Goal: Task Accomplishment & Management: Complete application form

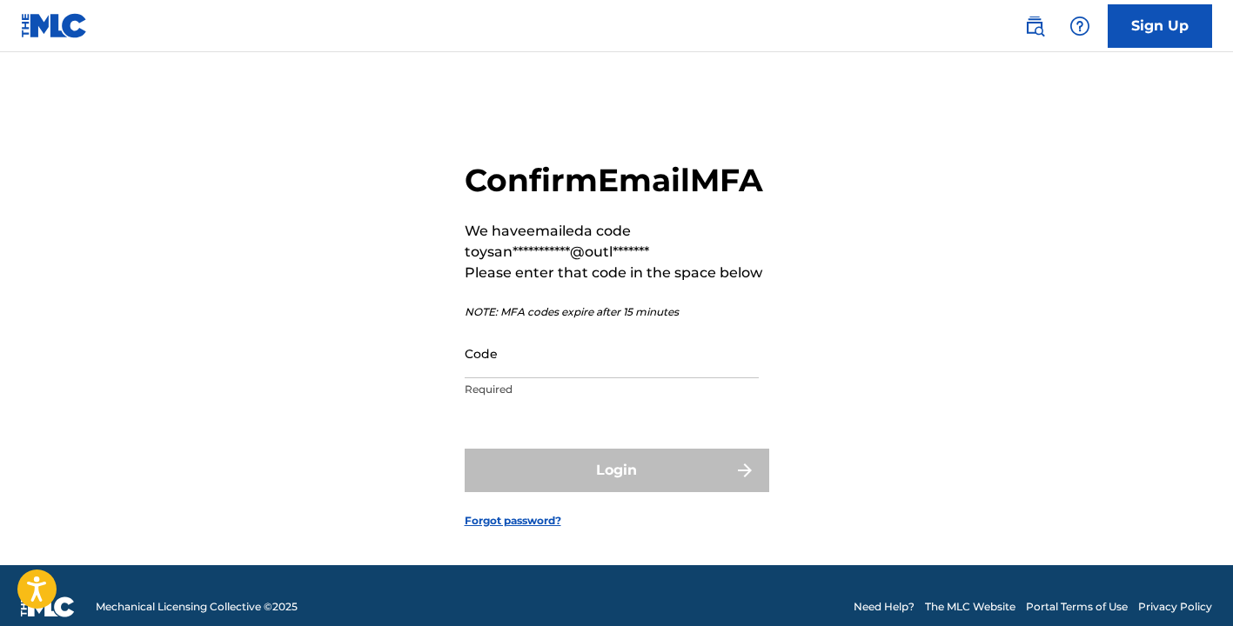
click at [639, 376] on input "Code" at bounding box center [612, 354] width 294 height 50
paste input "757842"
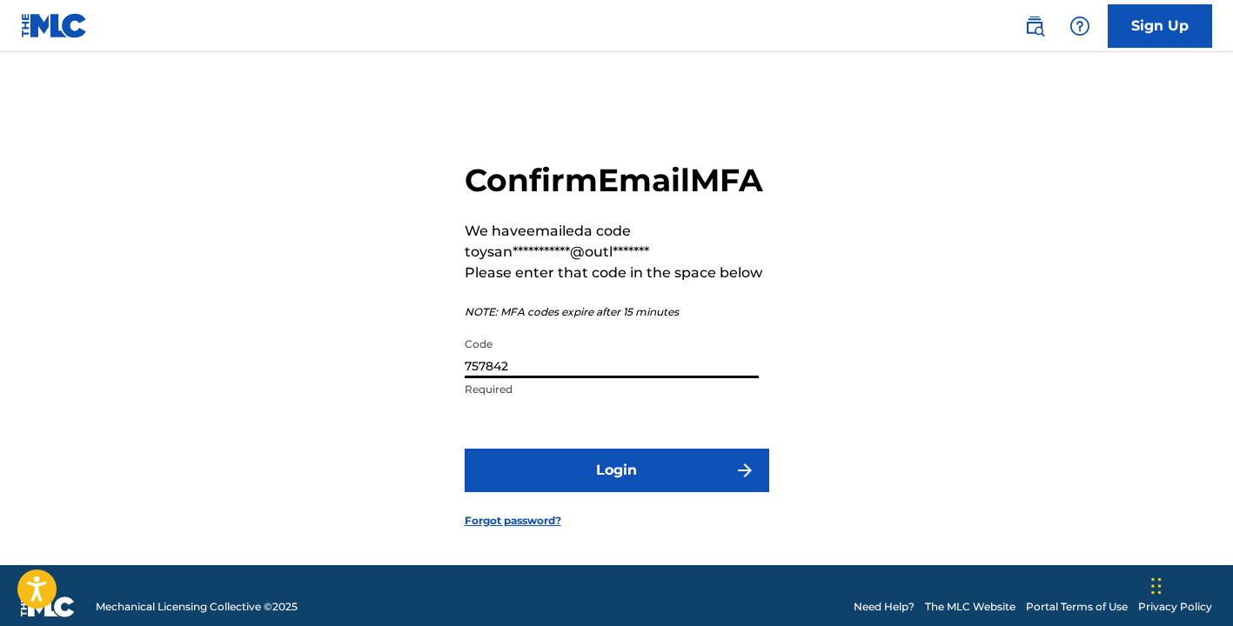
type input "757842"
click at [664, 492] on button "Login" at bounding box center [617, 471] width 305 height 44
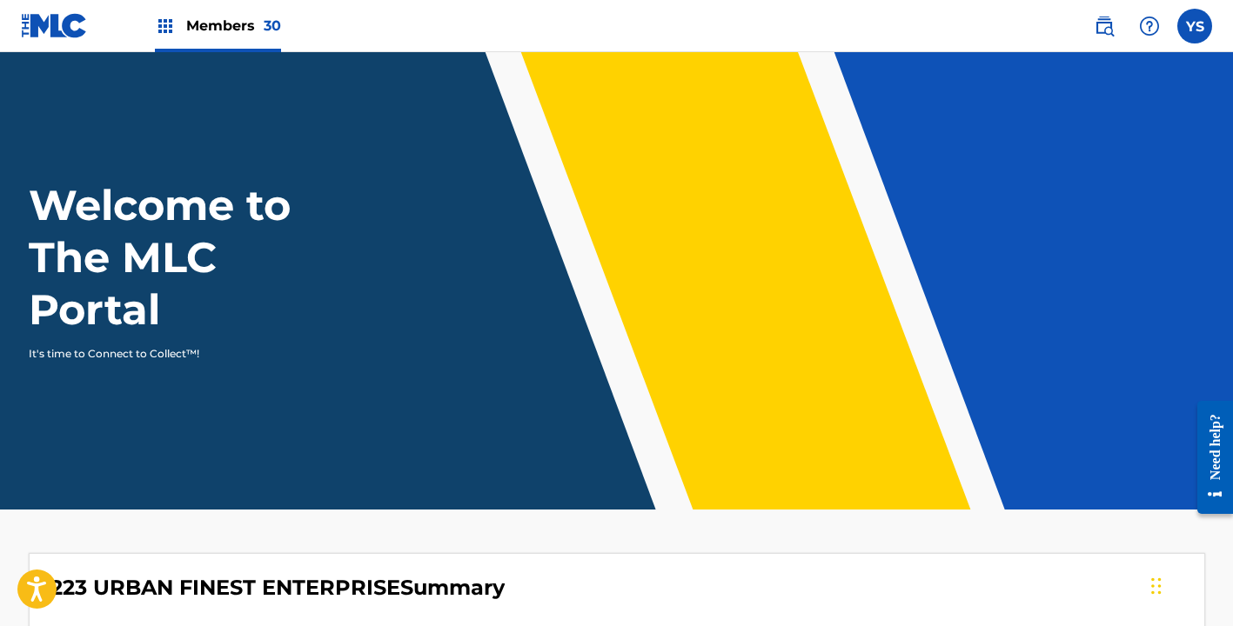
click at [242, 33] on span "Members 30" at bounding box center [233, 26] width 95 height 20
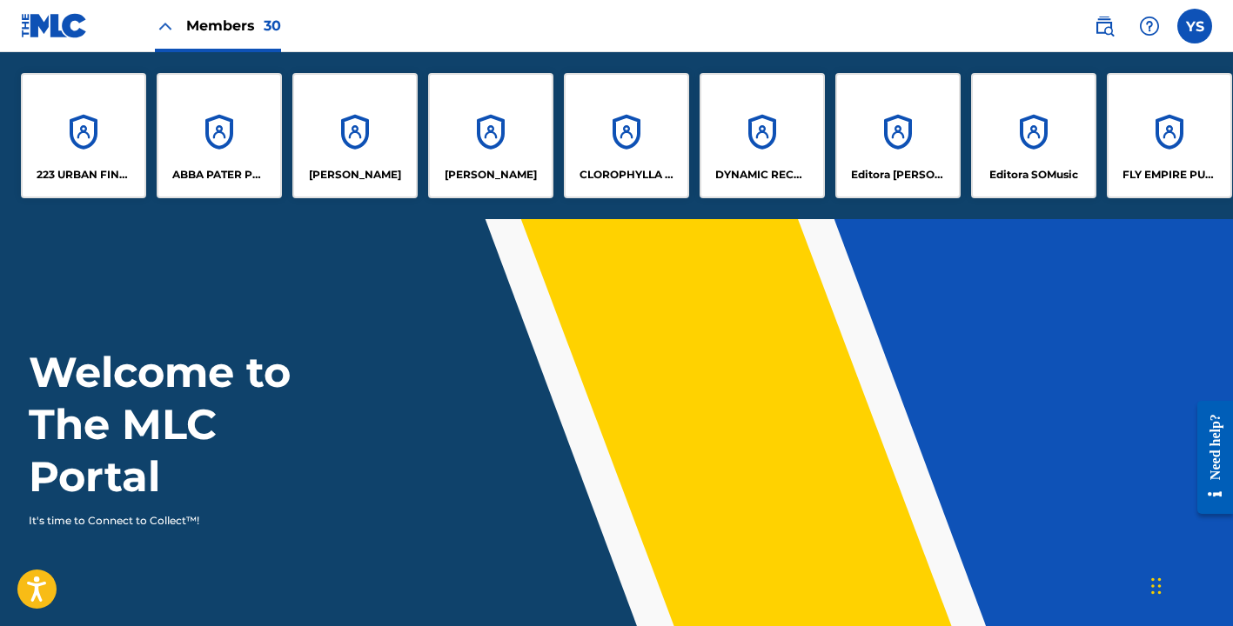
click at [354, 140] on div "[PERSON_NAME]" at bounding box center [354, 135] width 125 height 125
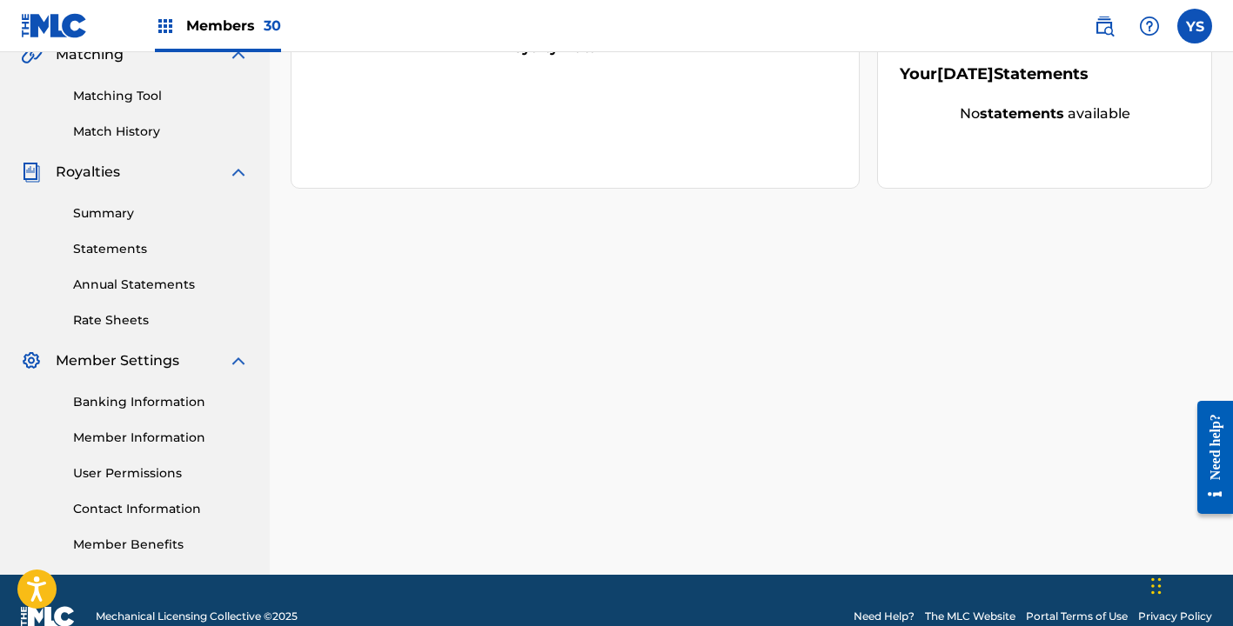
scroll to position [444, 0]
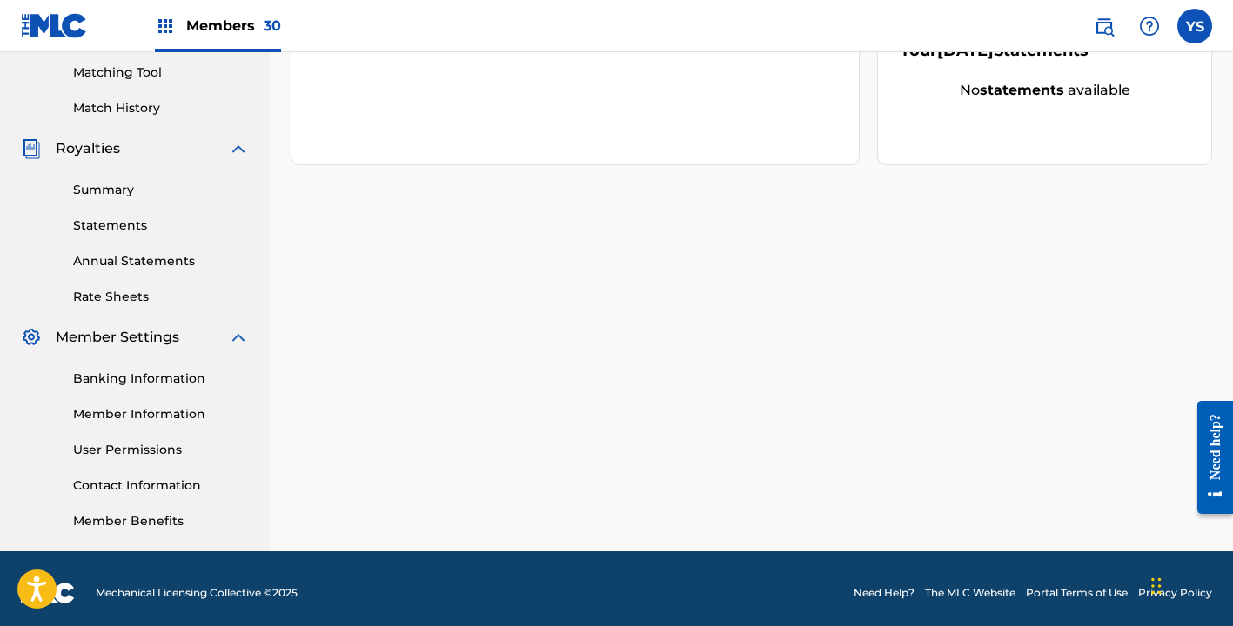
click at [157, 449] on link "User Permissions" at bounding box center [161, 450] width 176 height 18
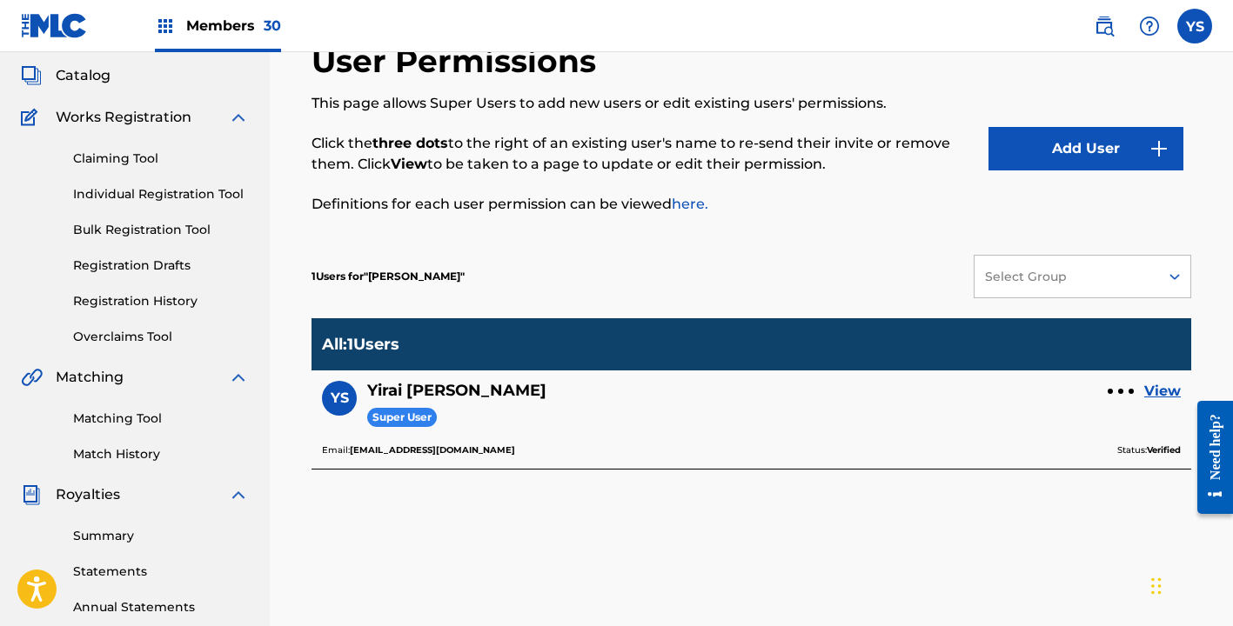
scroll to position [100, 0]
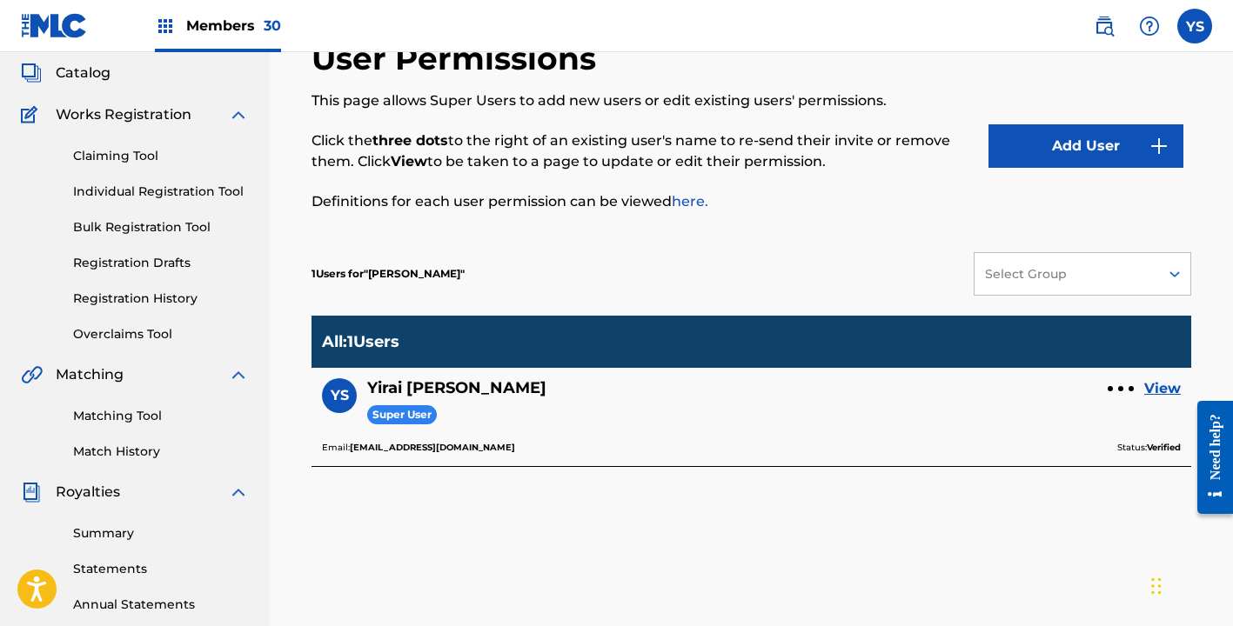
click at [1104, 160] on button "Add User" at bounding box center [1085, 146] width 195 height 44
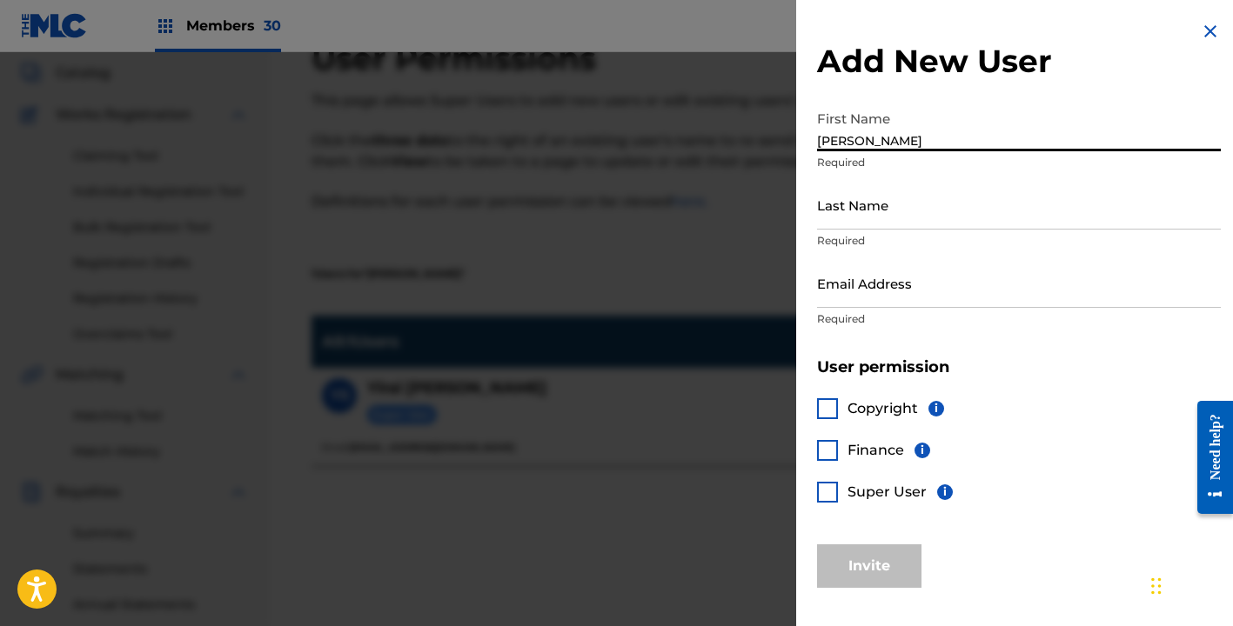
type input "[PERSON_NAME]"
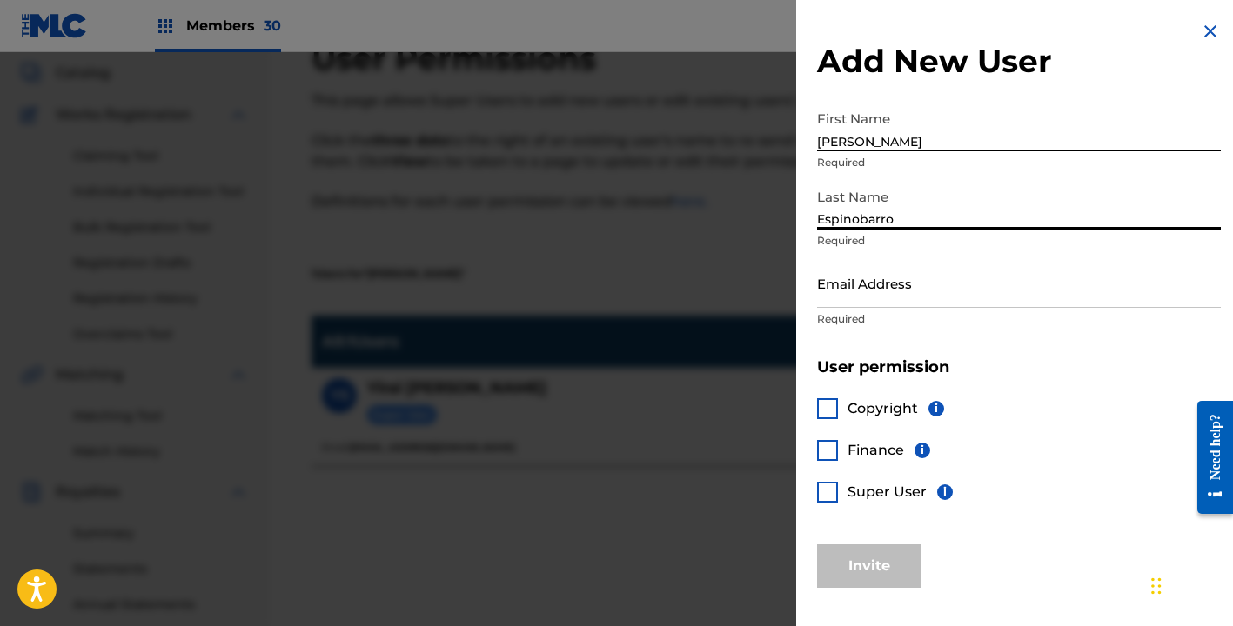
type input "Espinobarro"
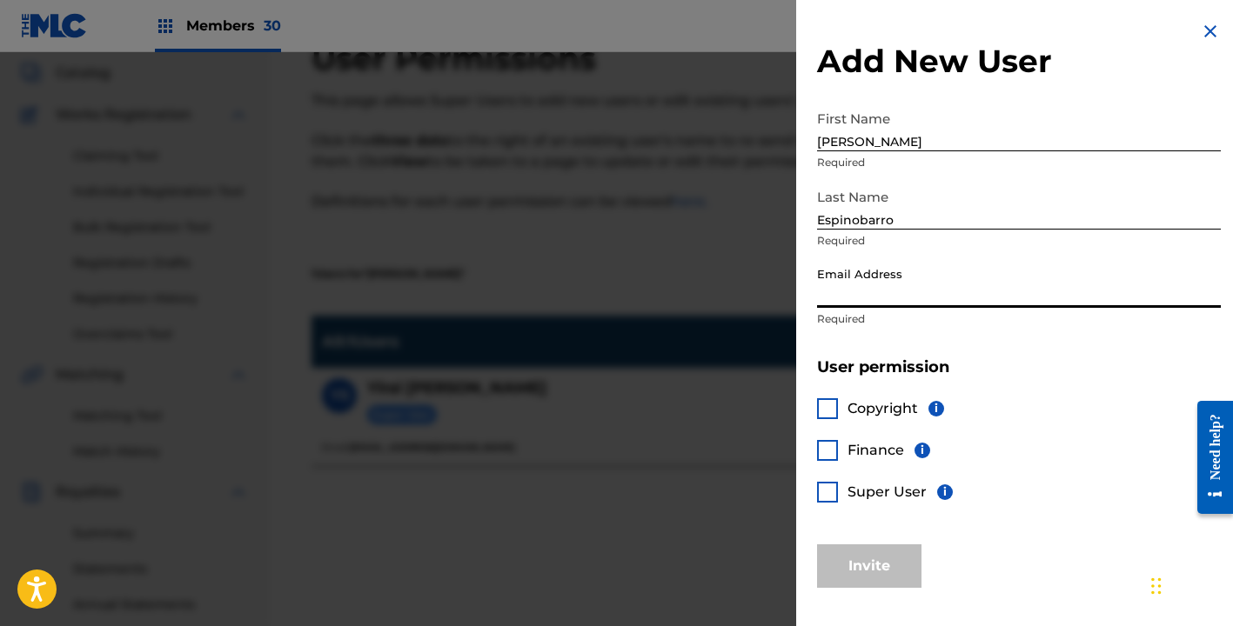
paste input "antonioespinobarros@outlook.com"
type input "antonioespinobarros@outlook.com"
click at [828, 408] on div at bounding box center [827, 408] width 21 height 21
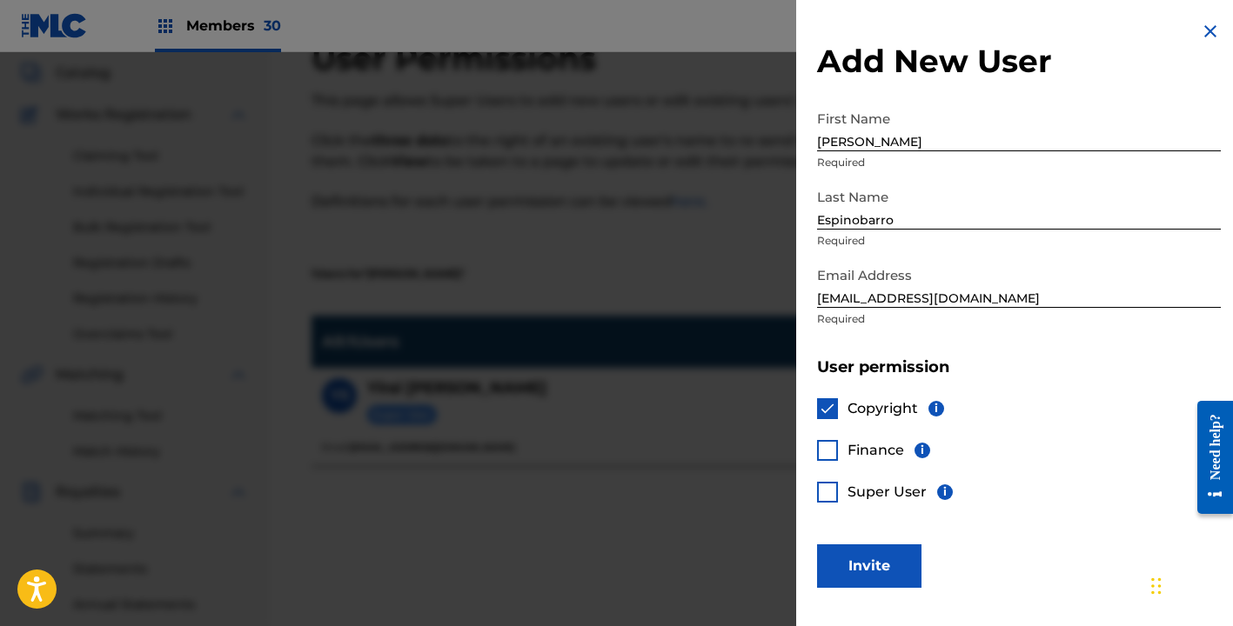
click at [830, 457] on div at bounding box center [827, 450] width 21 height 21
click at [831, 500] on div at bounding box center [827, 492] width 21 height 21
click at [900, 559] on button "Invite" at bounding box center [869, 567] width 104 height 44
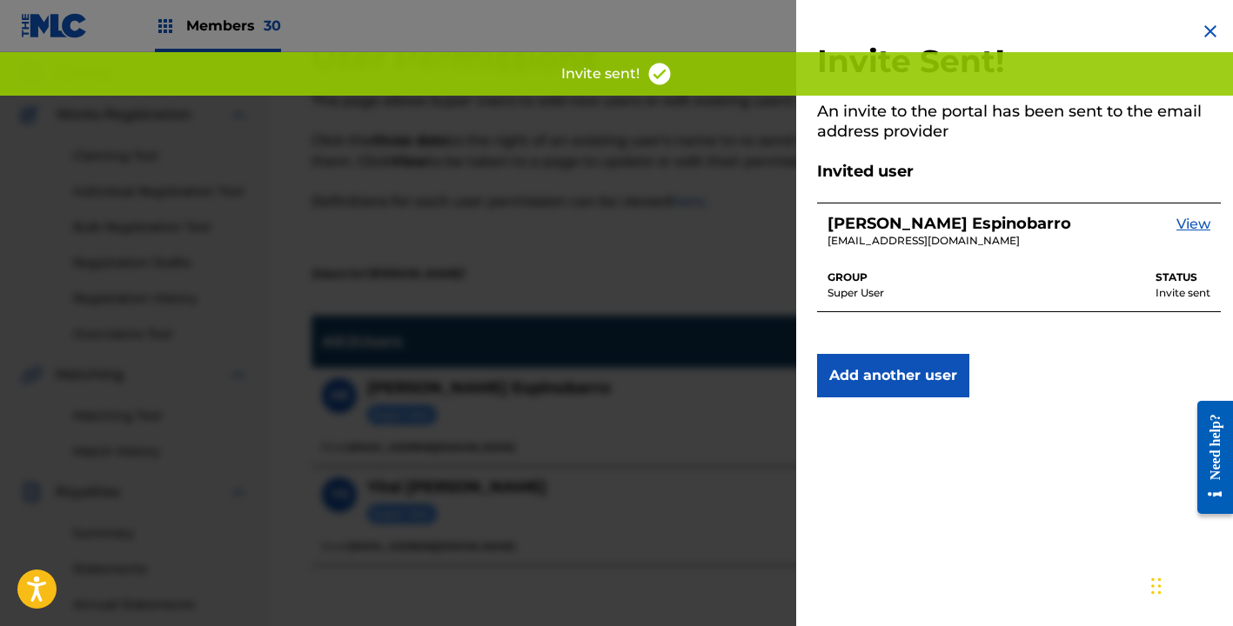
click at [1213, 29] on img at bounding box center [1210, 31] width 21 height 21
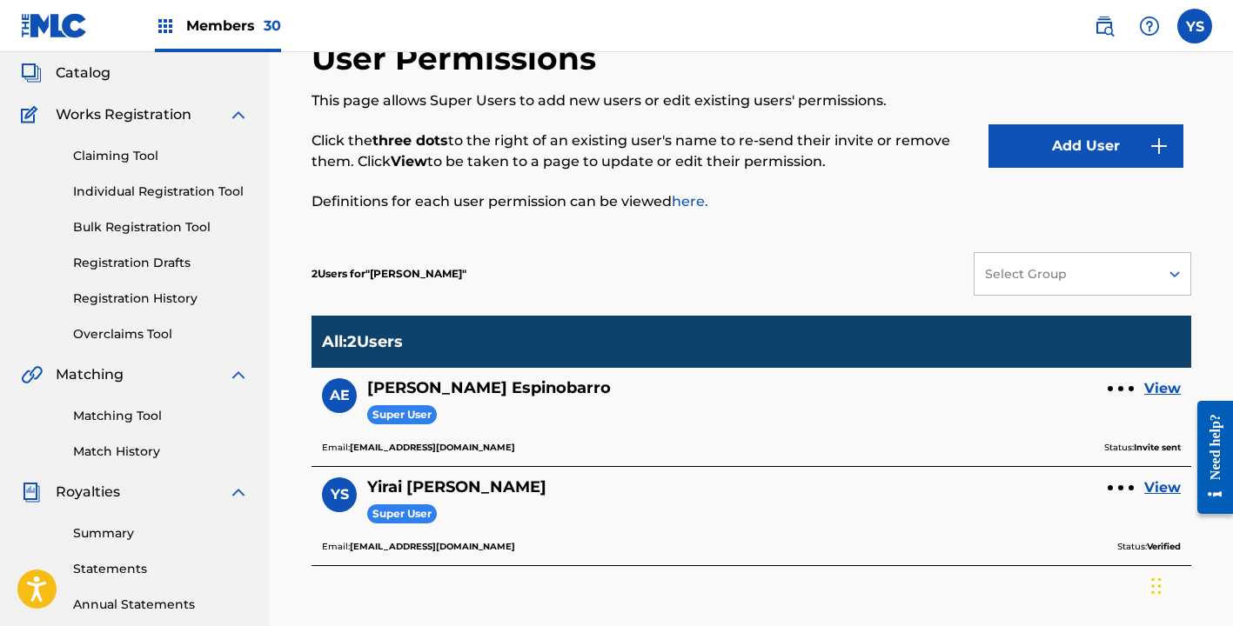
click at [153, 192] on link "Individual Registration Tool" at bounding box center [161, 192] width 176 height 18
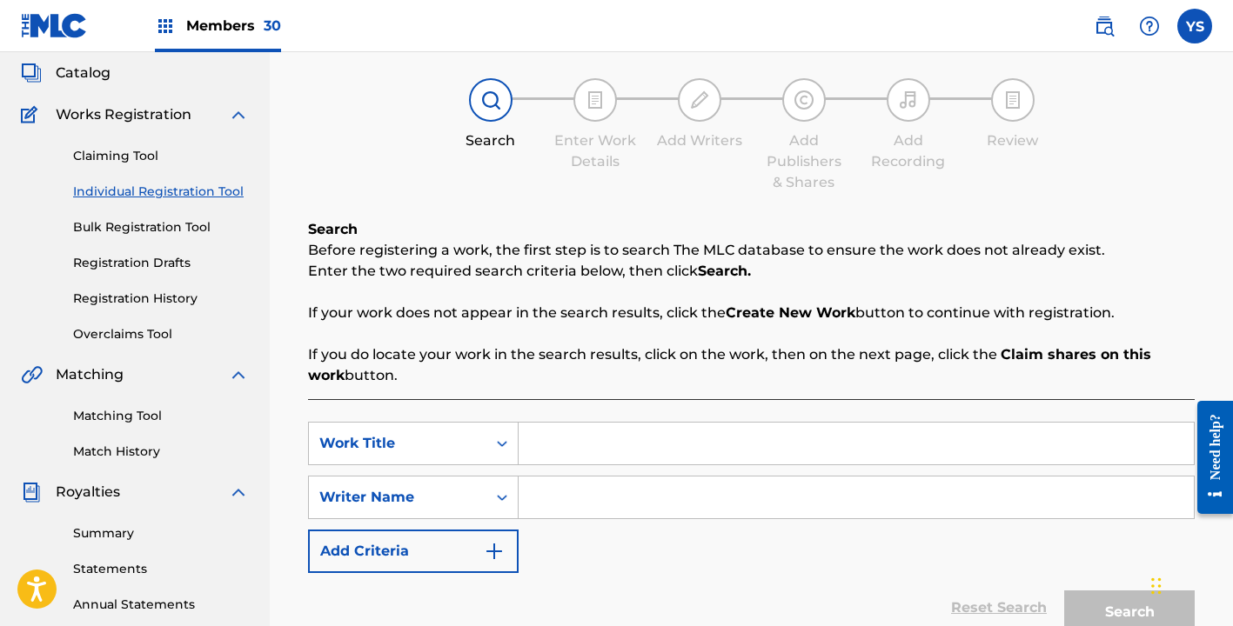
scroll to position [115, 0]
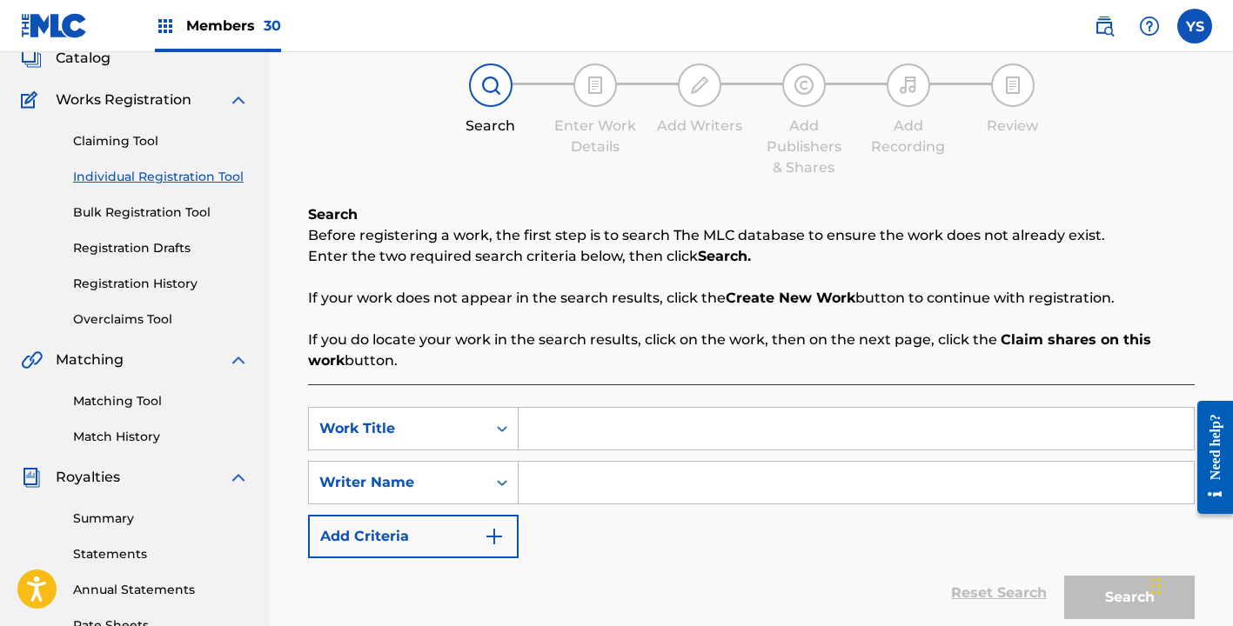
click at [560, 436] on input "Search Form" at bounding box center [856, 429] width 675 height 42
type input "Pollito con papas"
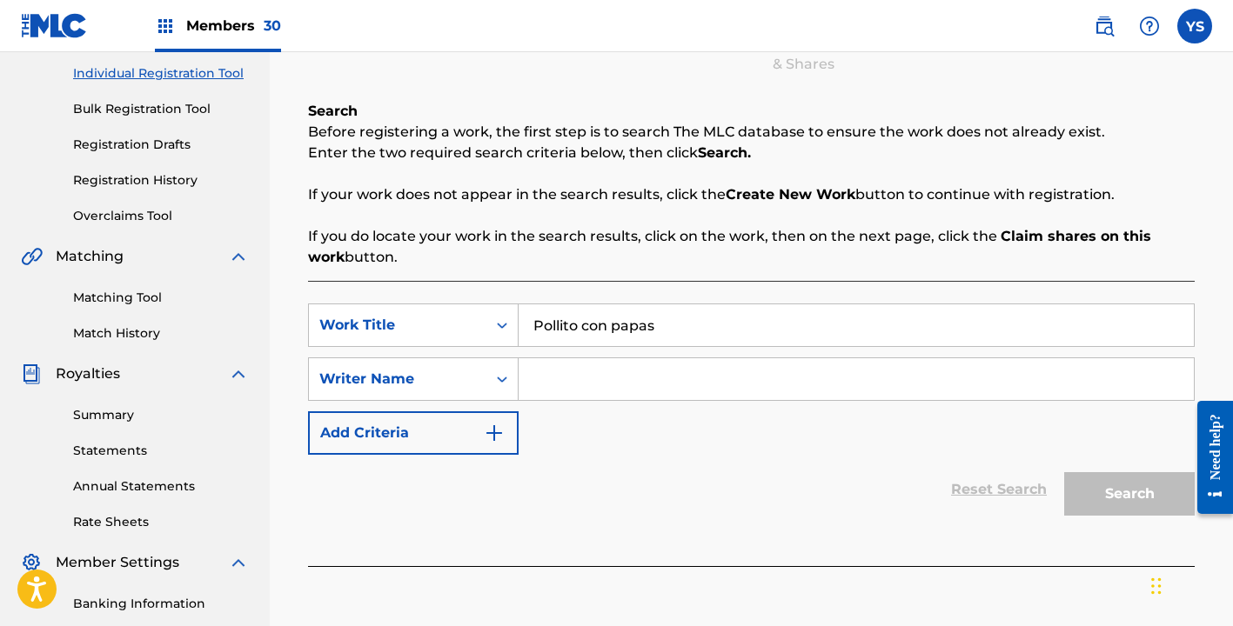
scroll to position [334, 0]
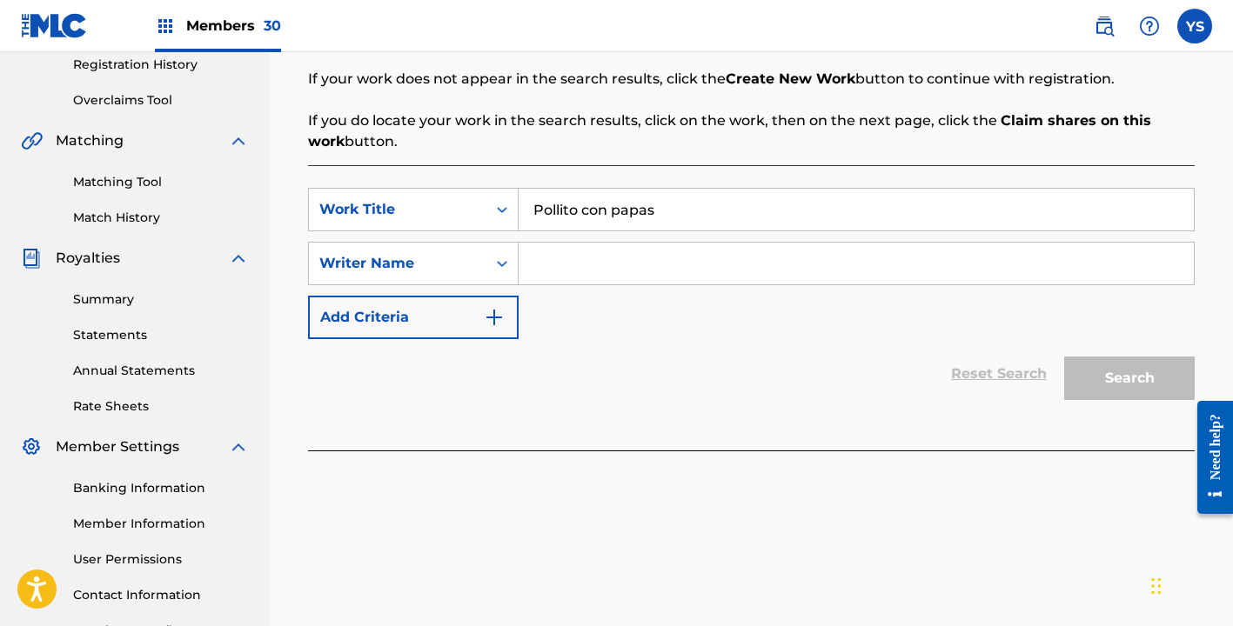
click at [679, 211] on input "Pollito con papas" at bounding box center [856, 210] width 675 height 42
click at [582, 276] on input "Search Form" at bounding box center [856, 264] width 675 height 42
click at [967, 378] on div "Reset Search Search" at bounding box center [751, 374] width 887 height 70
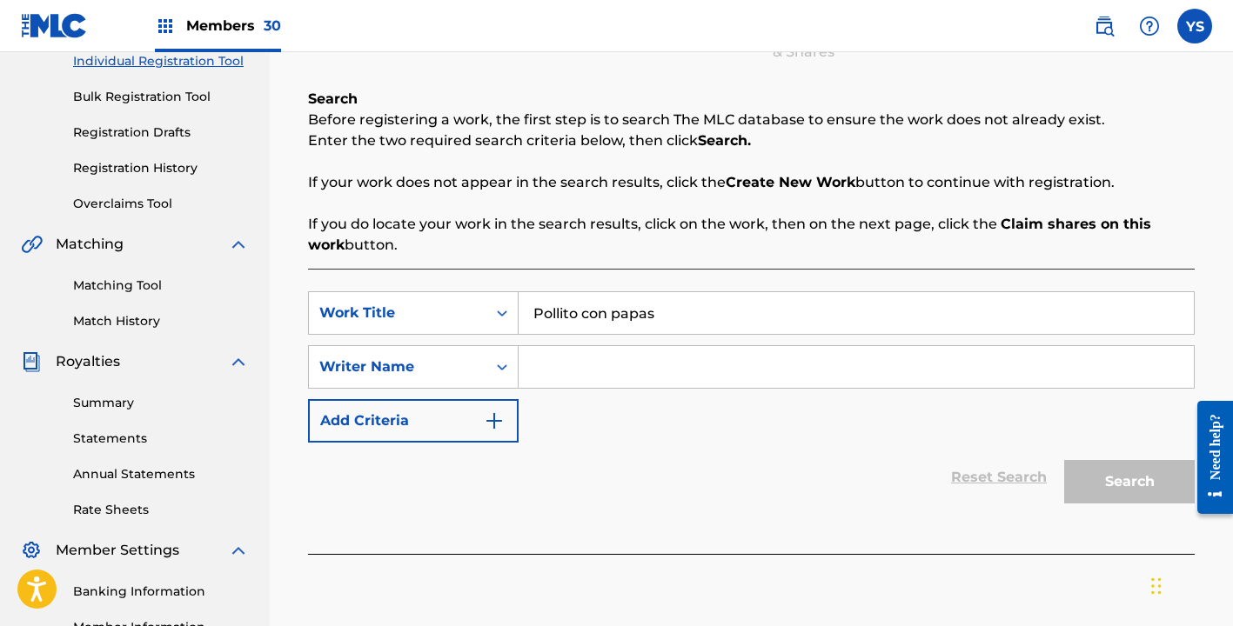
scroll to position [218, 0]
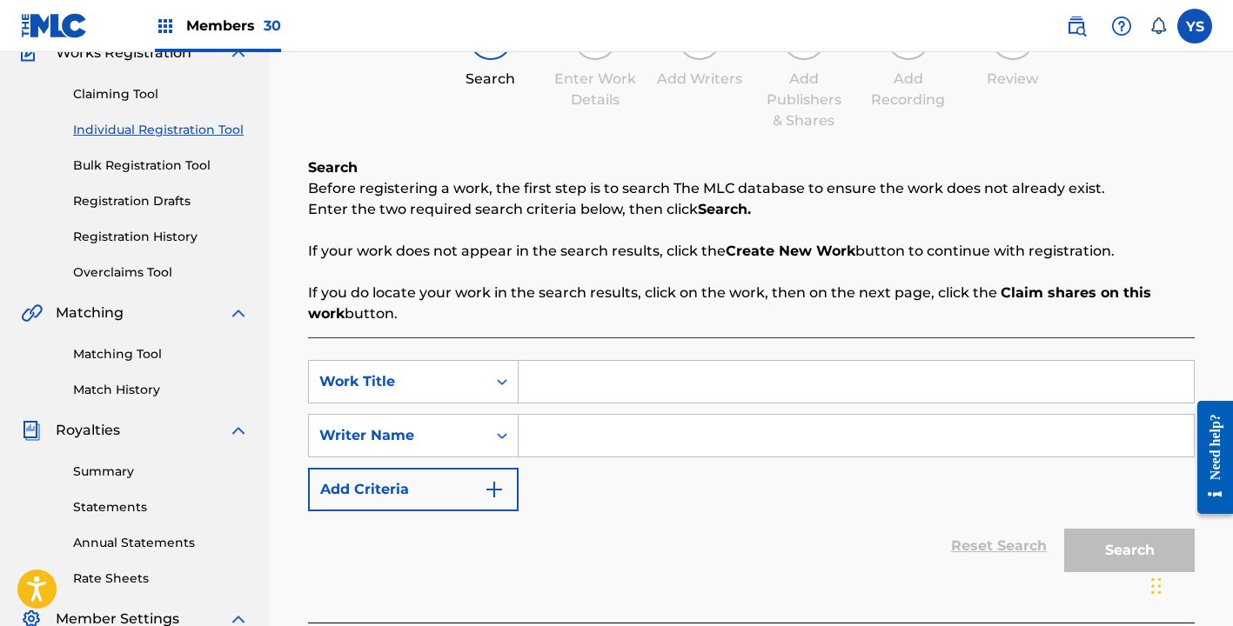
scroll to position [182, 0]
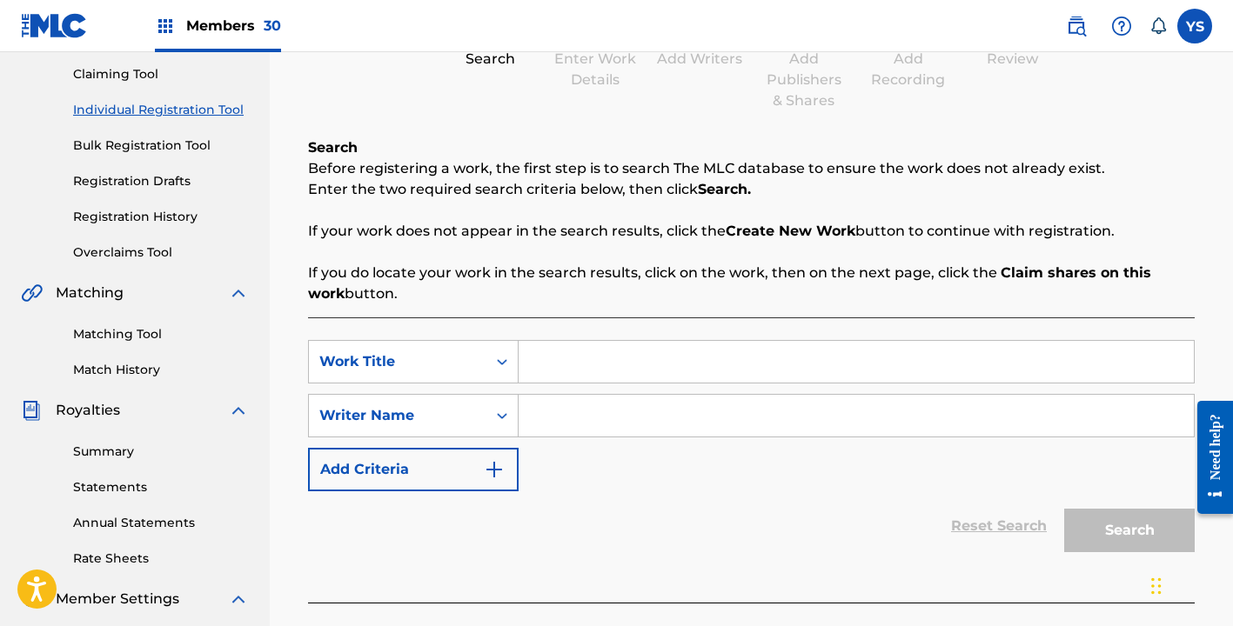
click at [632, 365] on input "Search Form" at bounding box center [856, 362] width 675 height 42
type input "Pollito con papas"
click at [731, 475] on div "SearchWithCriteria9c11ae26-0033-4fbf-b794-5eb7826c70e3 Work Title Pollito con p…" at bounding box center [751, 415] width 887 height 151
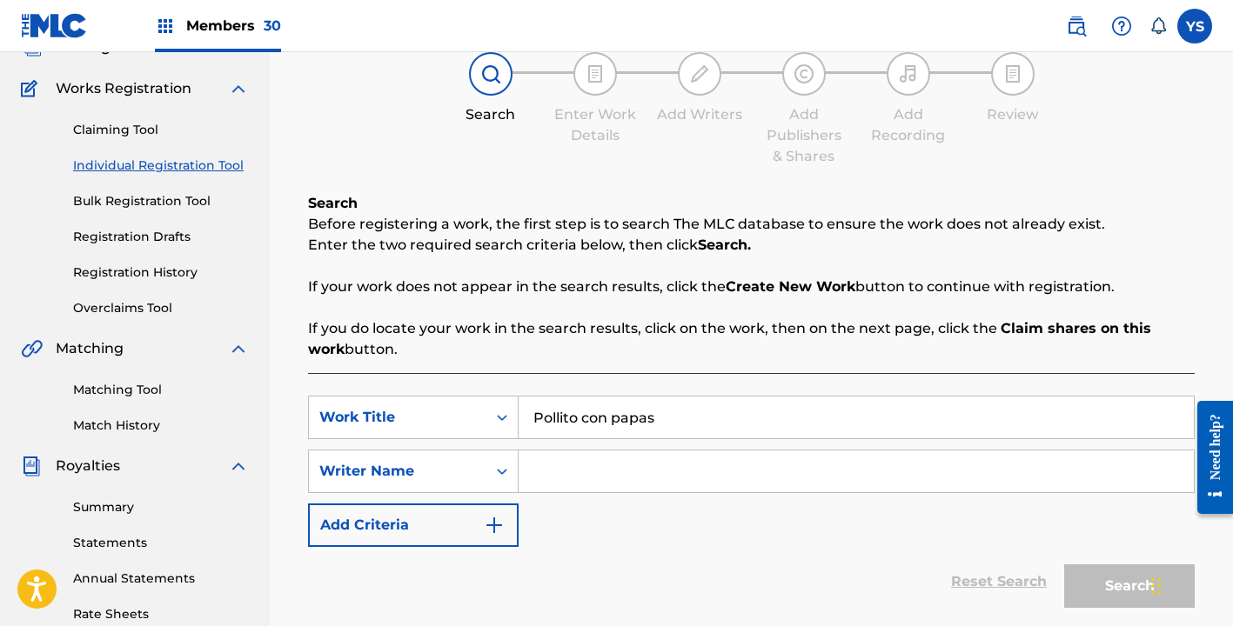
scroll to position [116, 0]
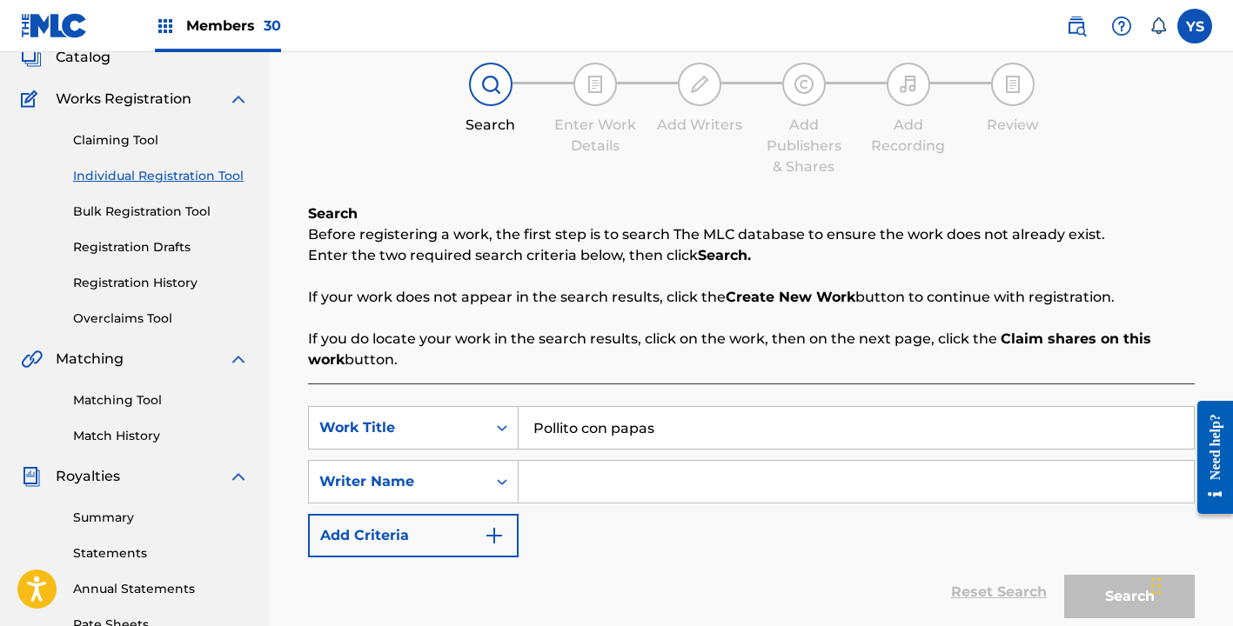
click at [731, 475] on input "Search Form" at bounding box center [856, 482] width 675 height 42
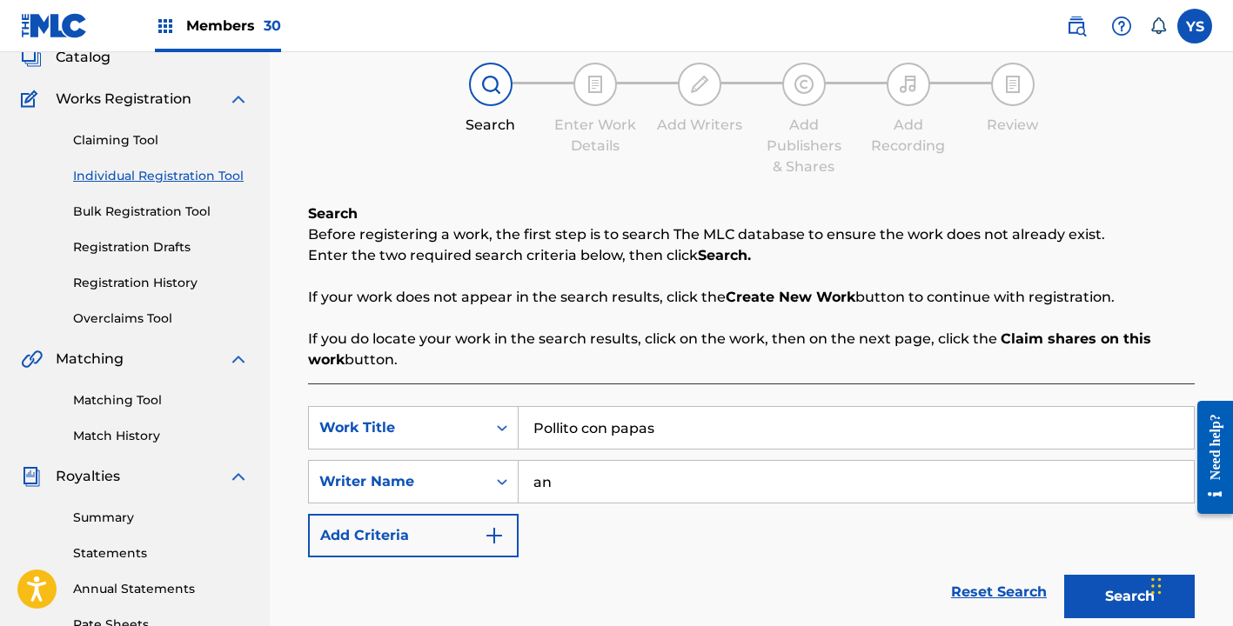
type input "a"
type input "norberto"
click at [1129, 597] on button "Search" at bounding box center [1129, 597] width 131 height 44
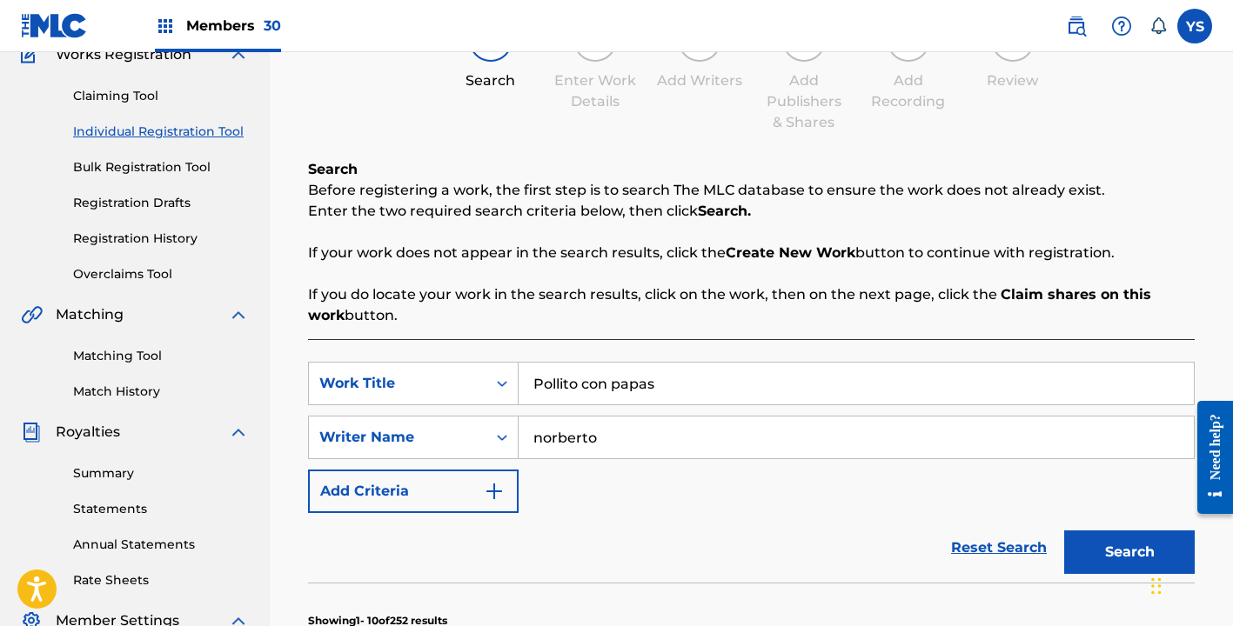
scroll to position [179, 0]
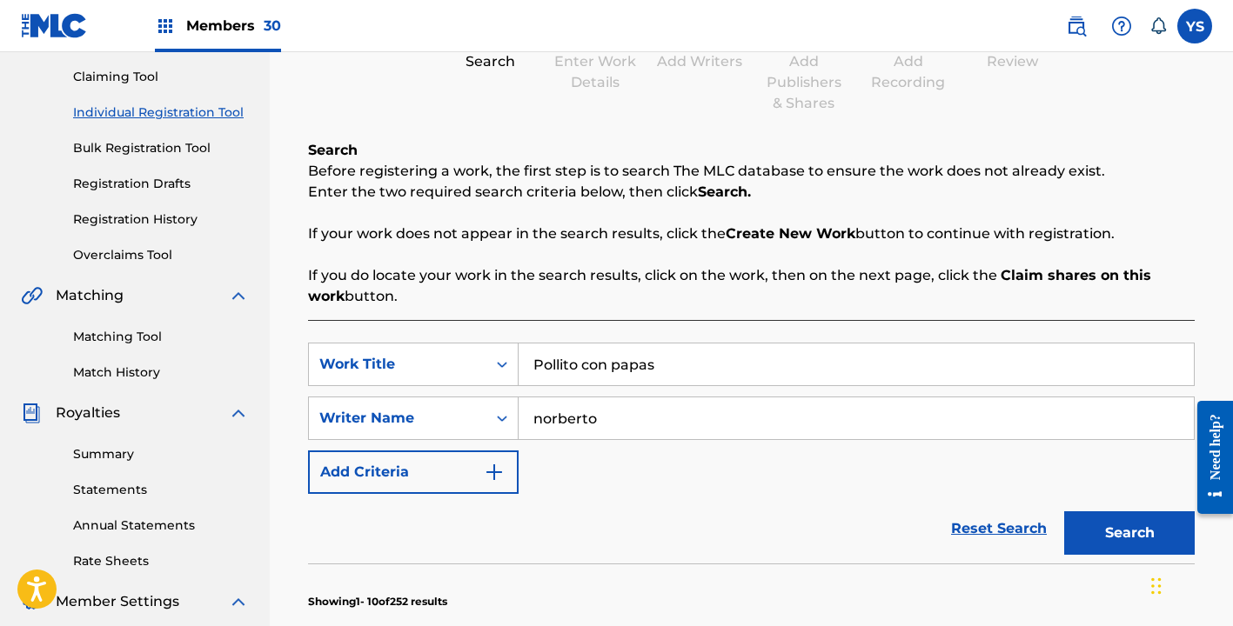
click at [1146, 514] on button "Search" at bounding box center [1129, 534] width 131 height 44
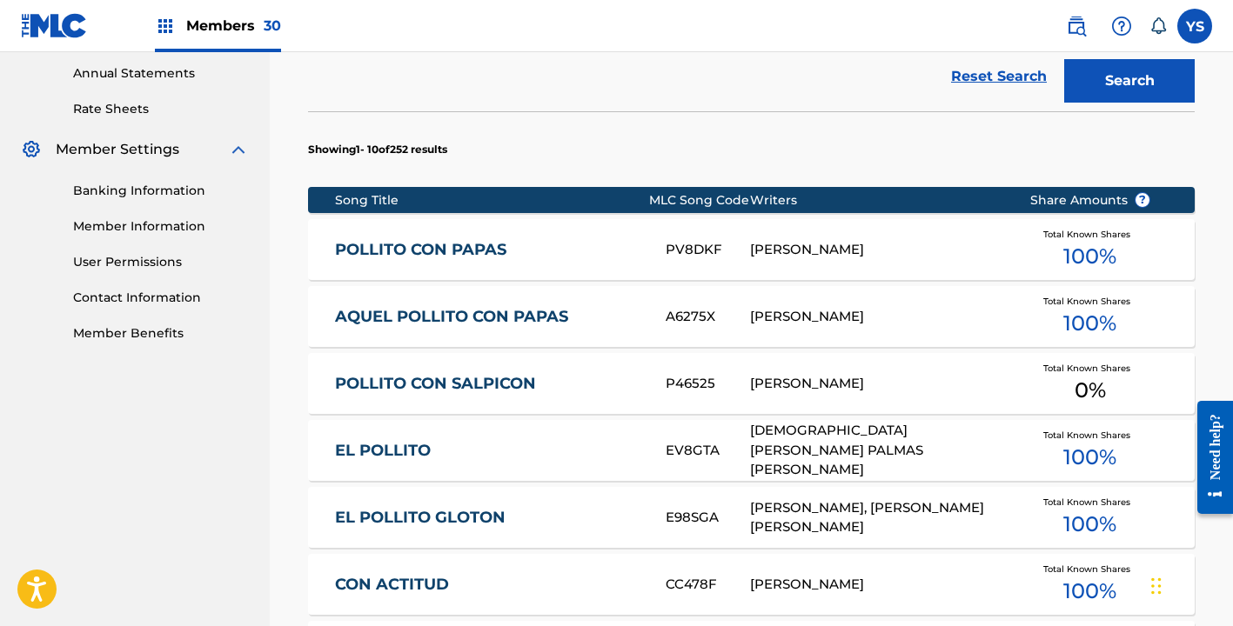
scroll to position [633, 0]
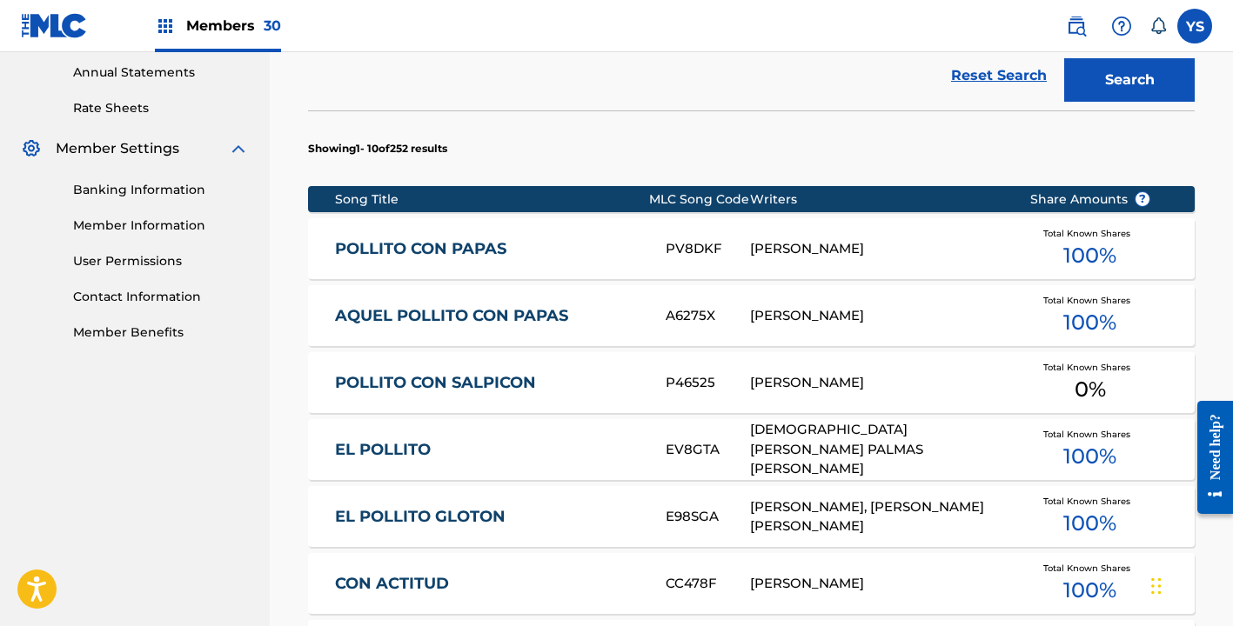
click at [1031, 260] on div "Total Known Shares 100 %" at bounding box center [1090, 249] width 174 height 53
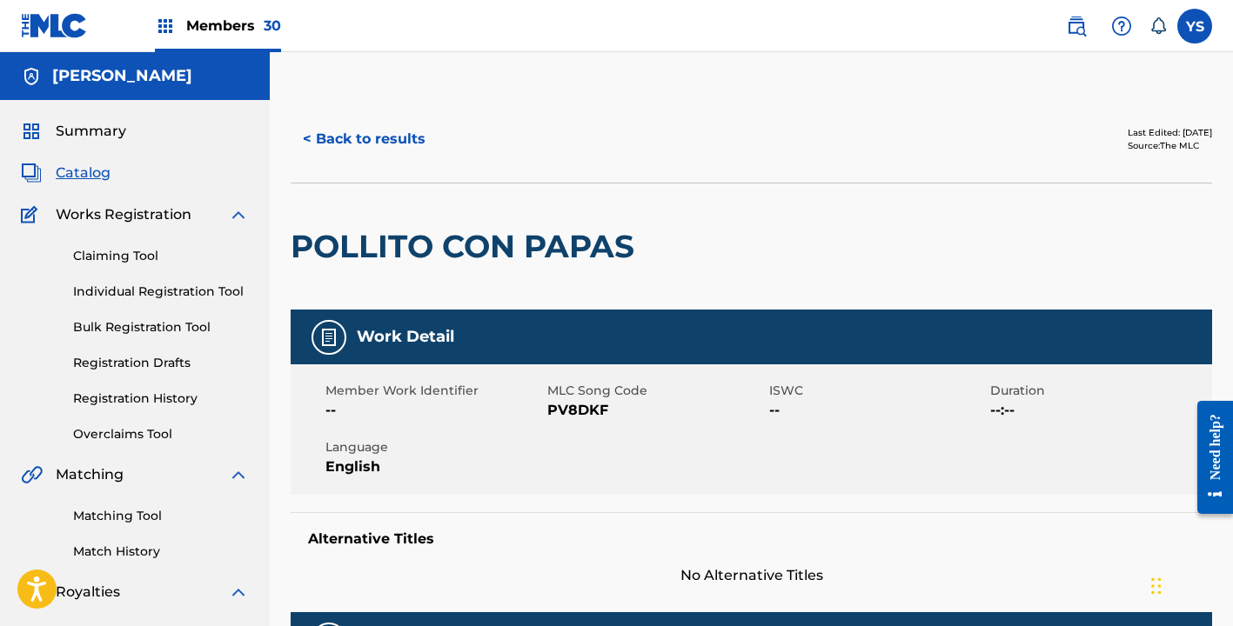
click at [411, 144] on button "< Back to results" at bounding box center [364, 139] width 147 height 44
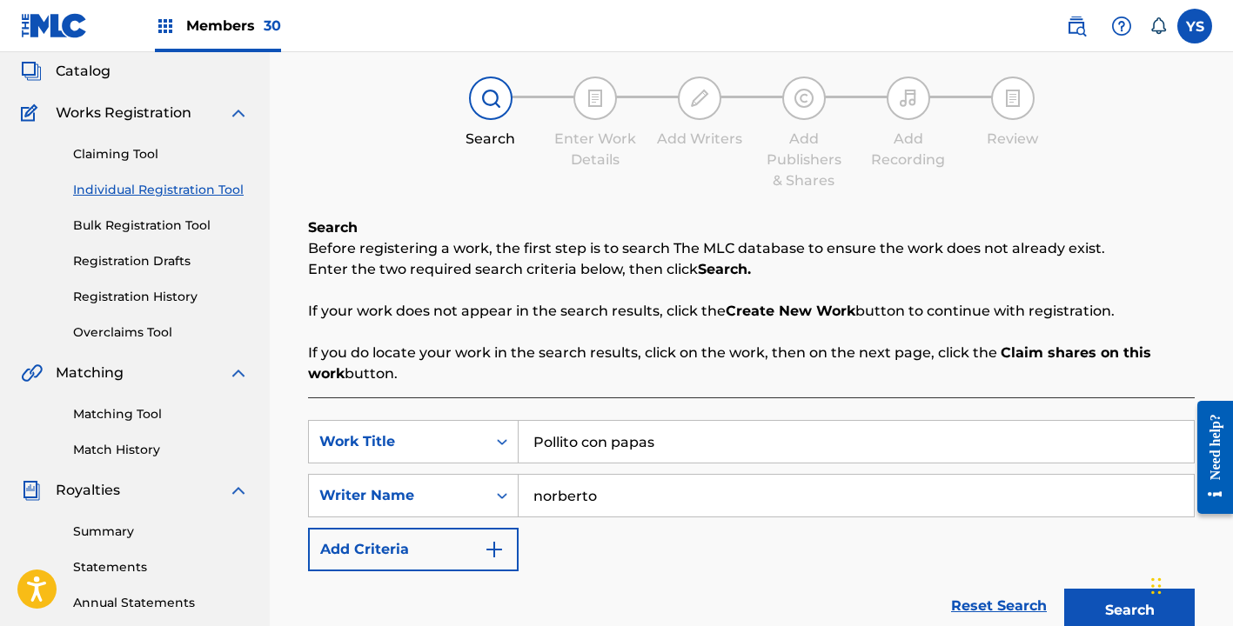
scroll to position [93, 0]
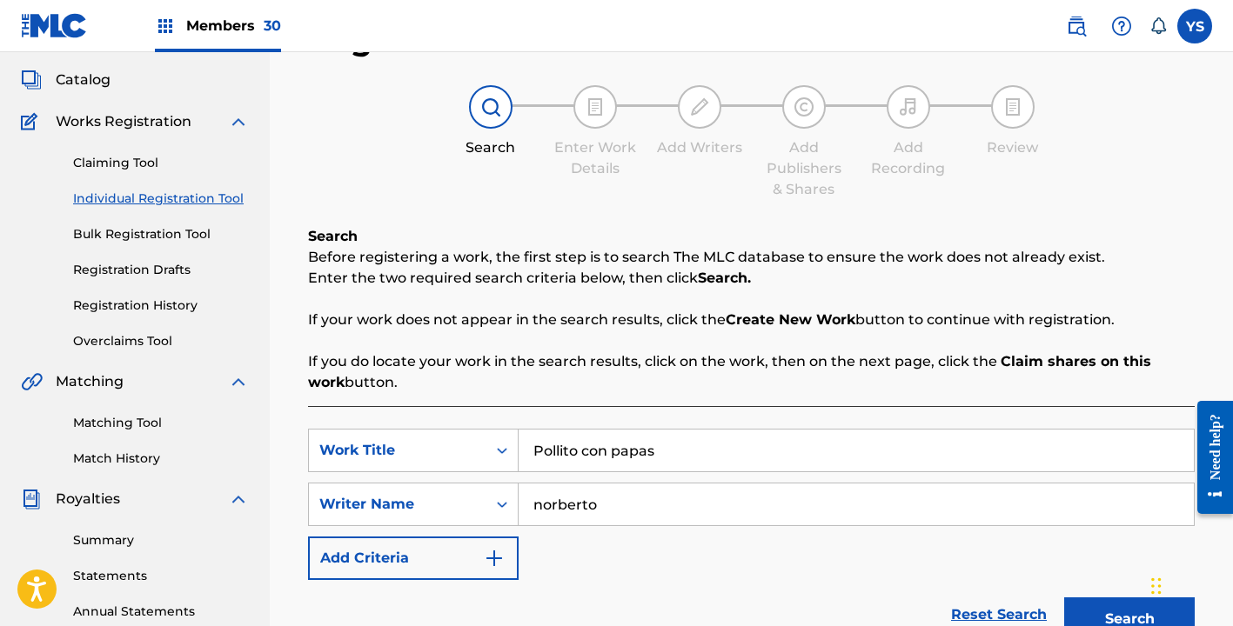
click at [171, 209] on div "Claiming Tool Individual Registration Tool Bulk Registration Tool Registration …" at bounding box center [135, 241] width 228 height 218
click at [186, 190] on link "Individual Registration Tool" at bounding box center [161, 199] width 176 height 18
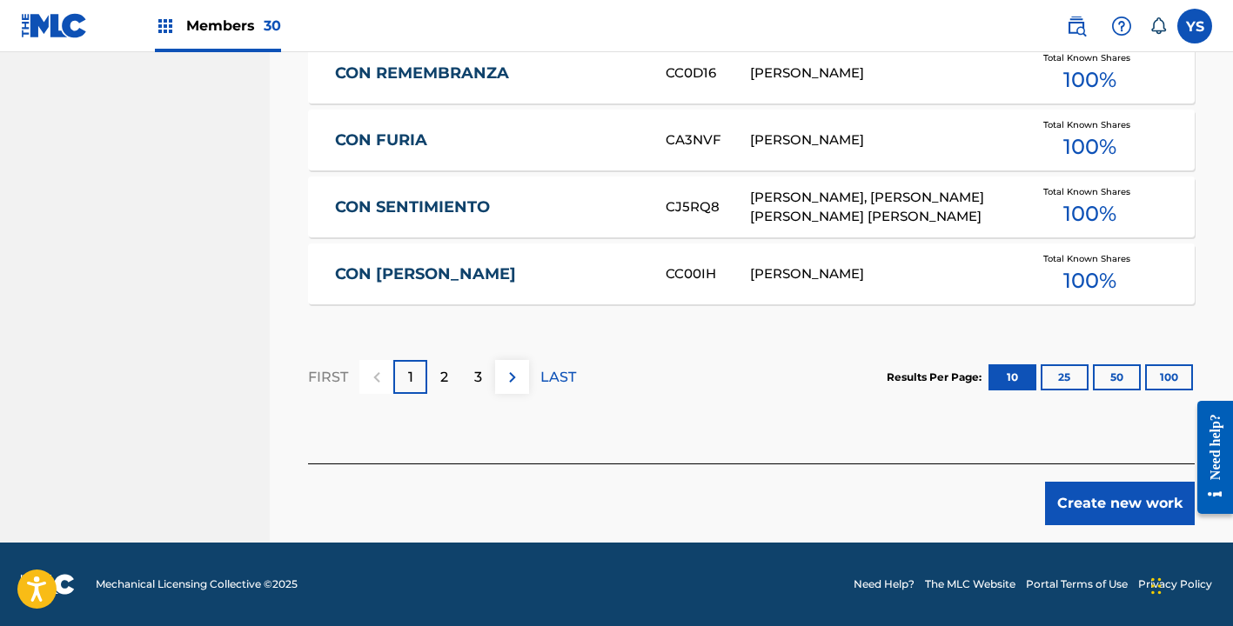
scroll to position [1210, 0]
click at [1081, 519] on button "Create new work" at bounding box center [1120, 504] width 150 height 44
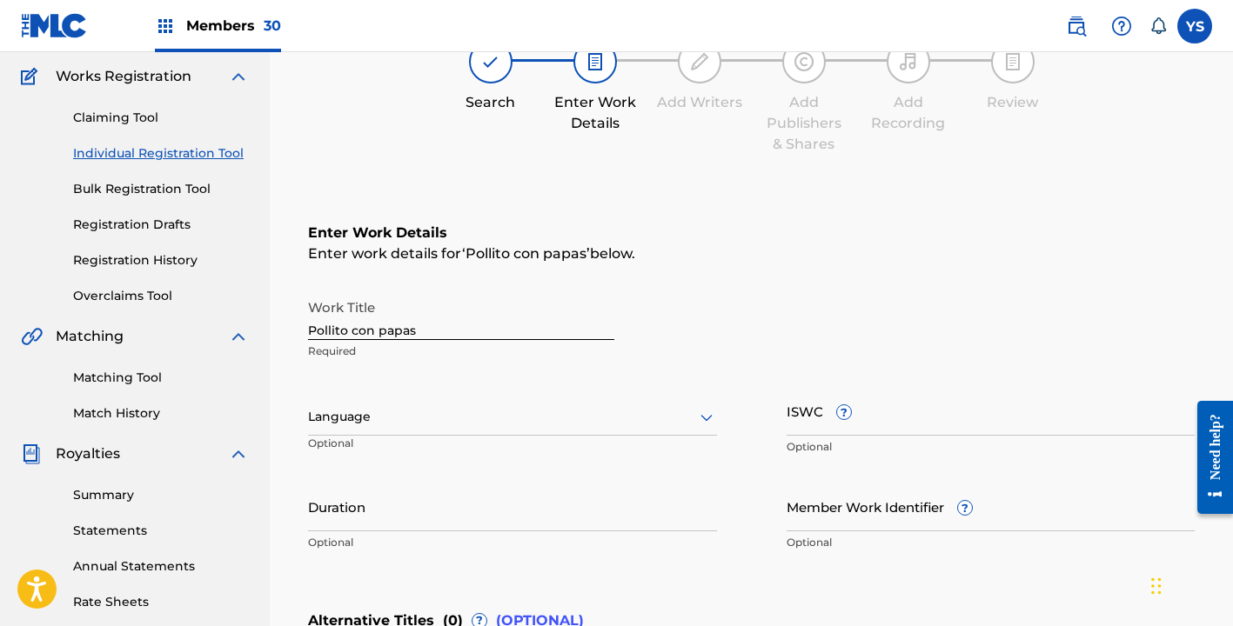
scroll to position [134, 0]
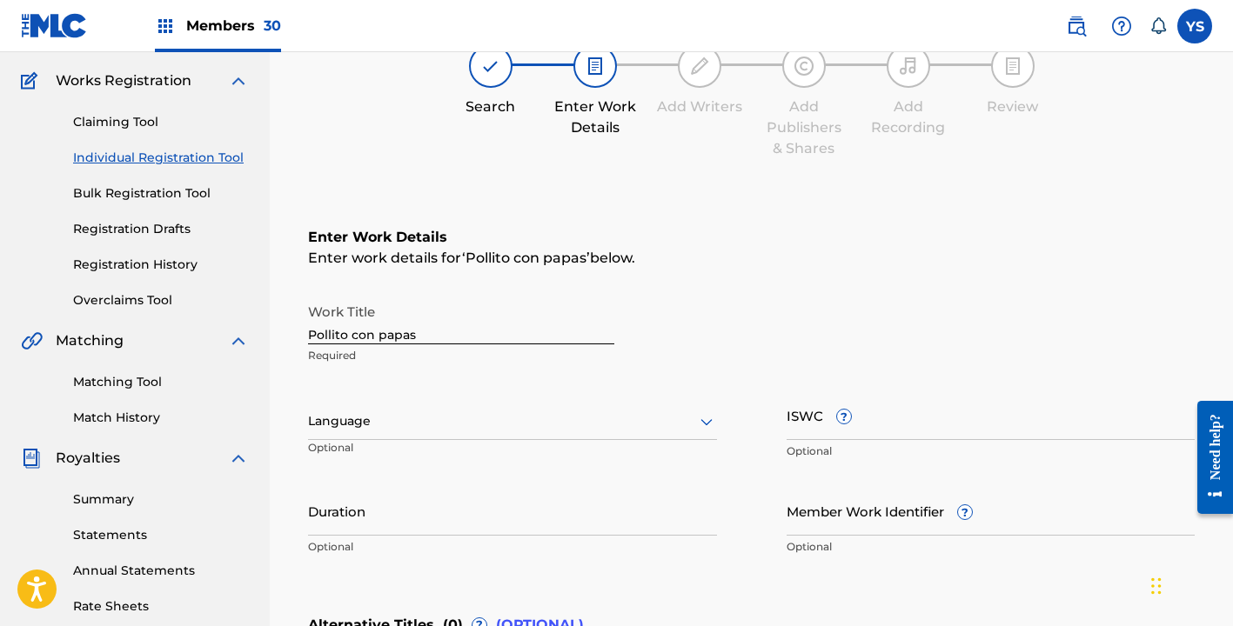
click at [392, 328] on input "Pollito con papas" at bounding box center [461, 320] width 306 height 50
type input "Pollito con Papas"
click at [398, 426] on div at bounding box center [512, 422] width 409 height 22
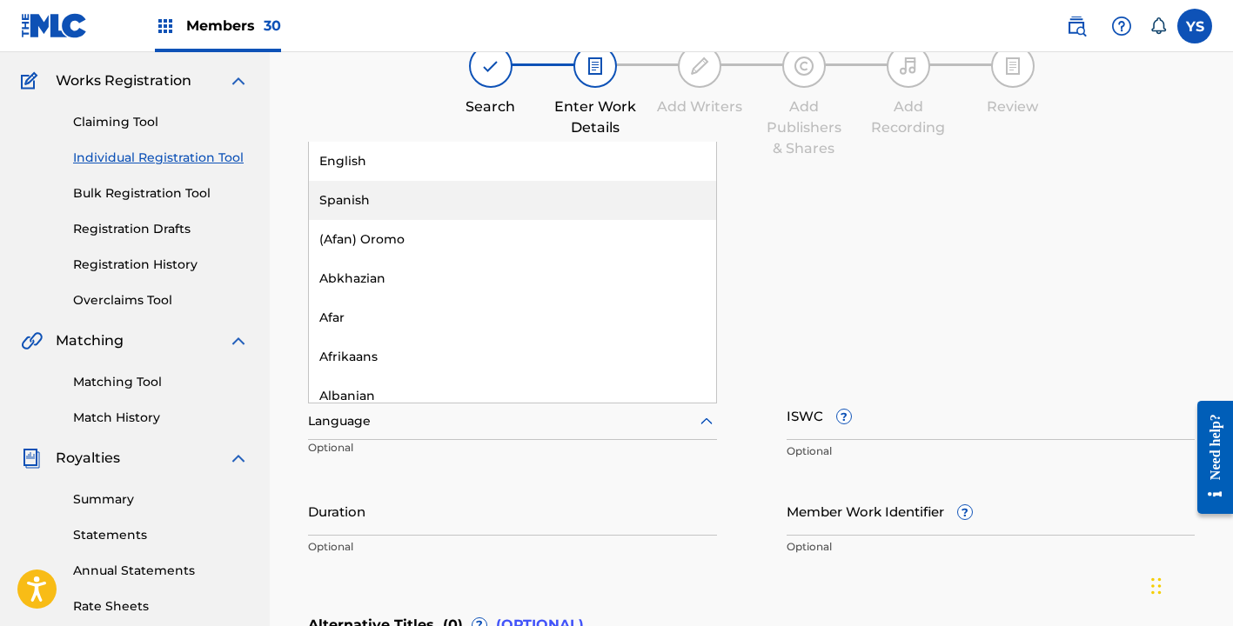
click at [388, 191] on div "Spanish" at bounding box center [512, 200] width 407 height 39
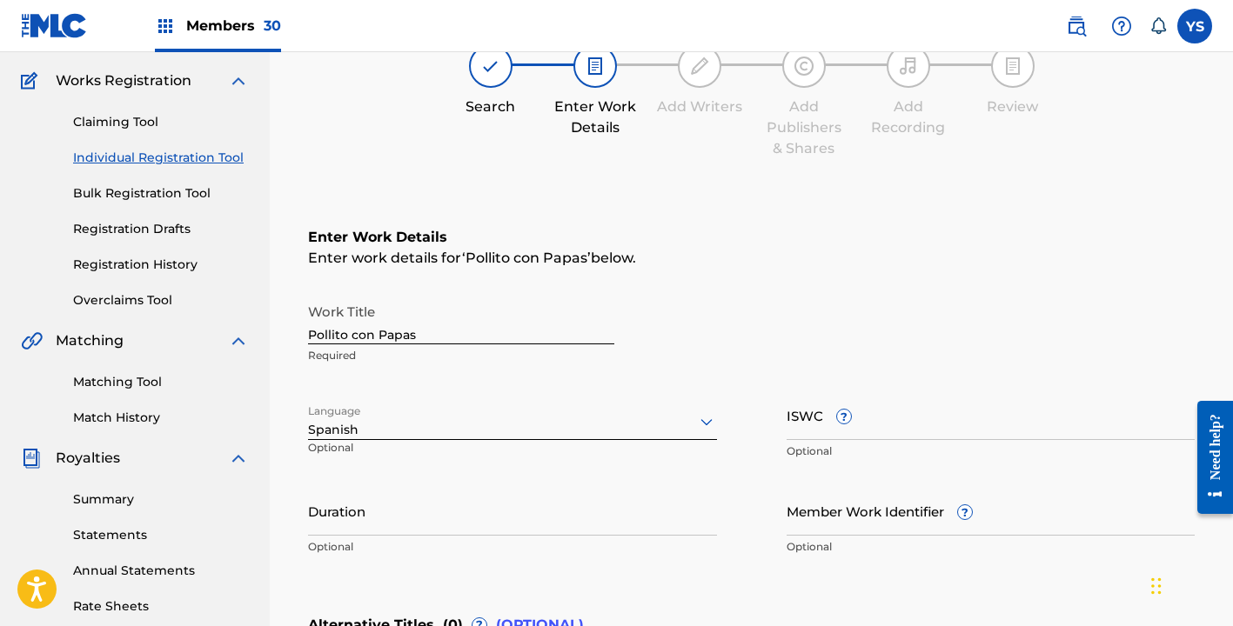
click at [455, 503] on input "Duration" at bounding box center [512, 511] width 409 height 50
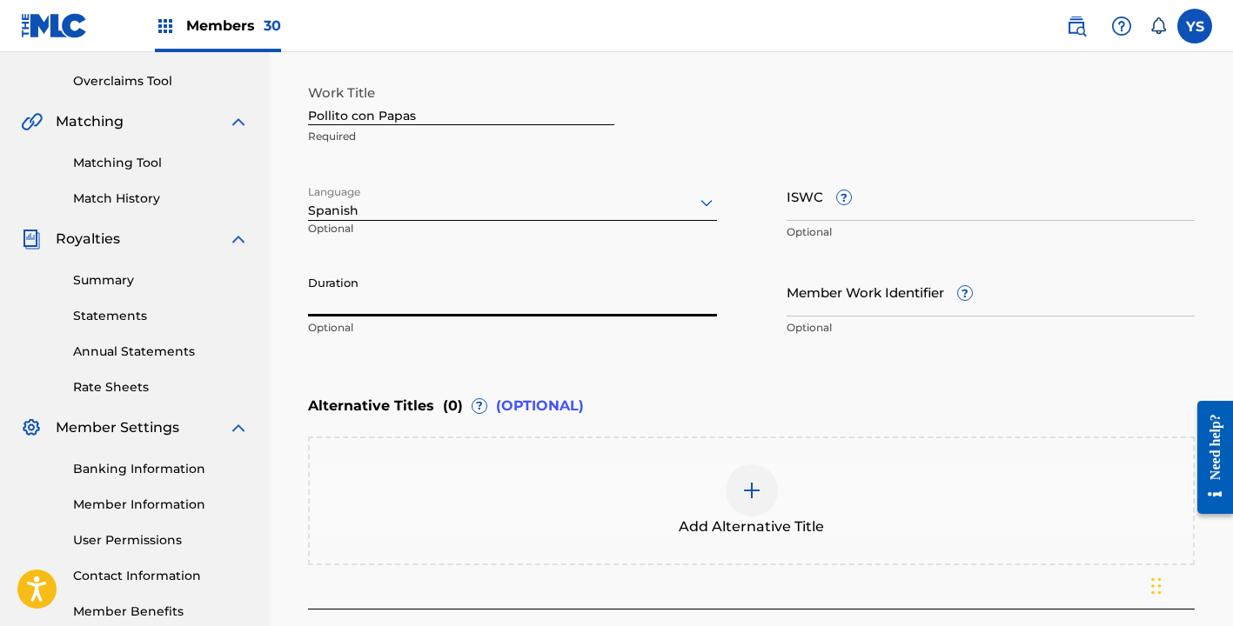
scroll to position [366, 0]
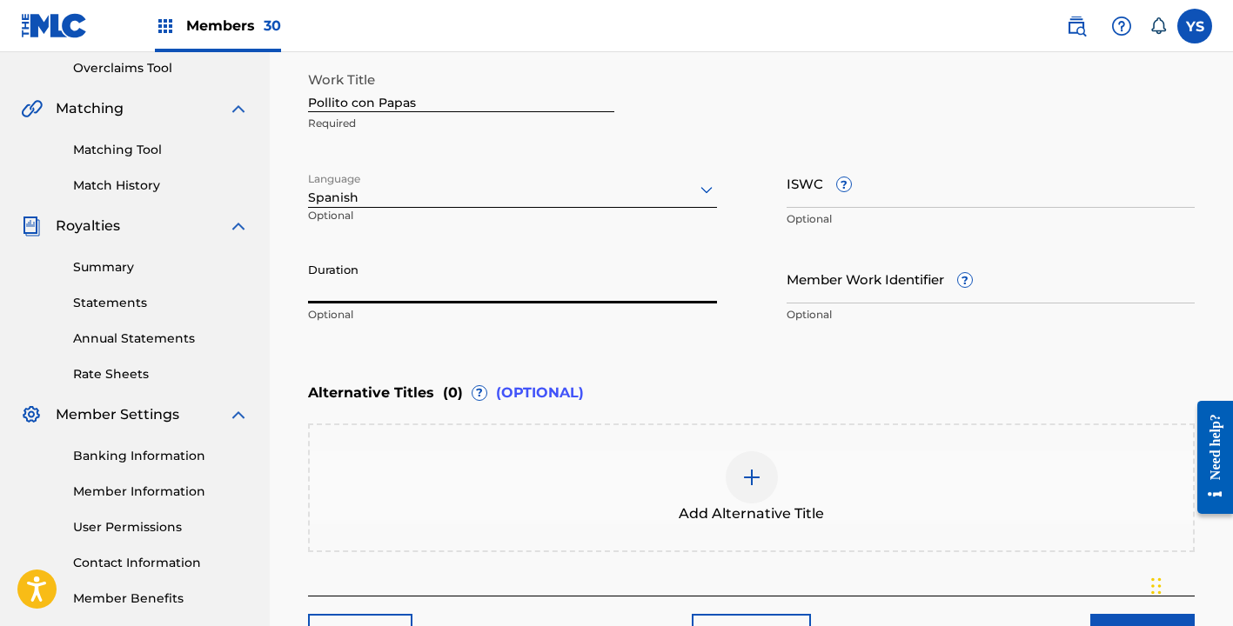
click at [873, 375] on div "Alternative Titles ( 0 ) ? (OPTIONAL)" at bounding box center [751, 393] width 887 height 38
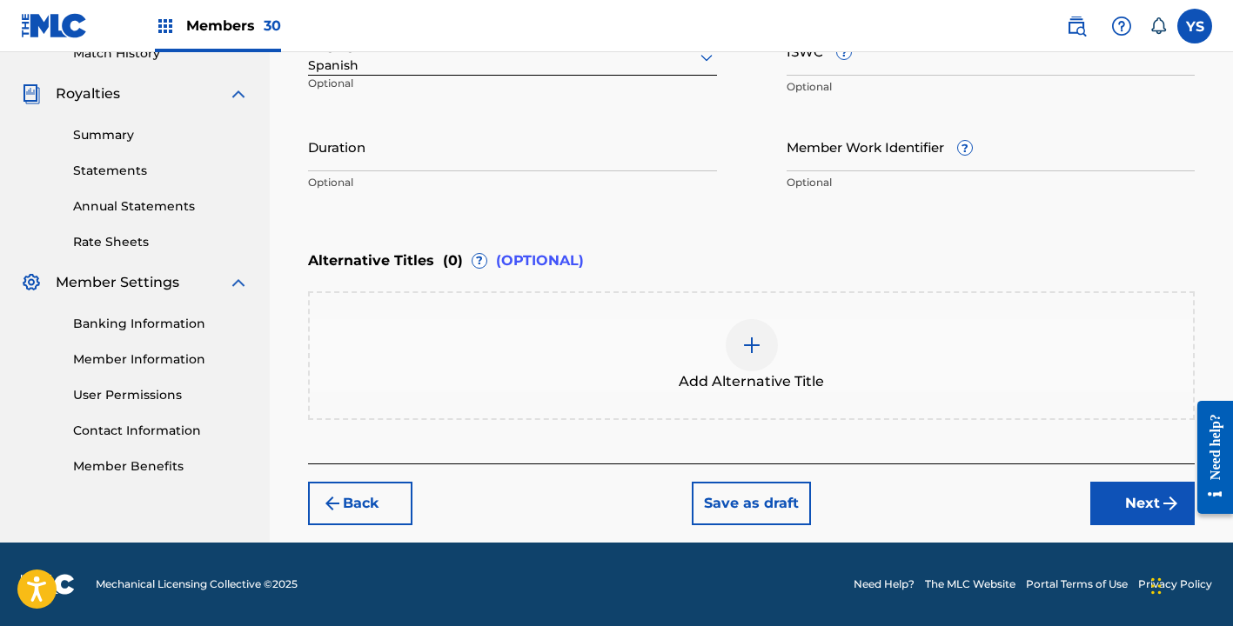
scroll to position [499, 0]
click at [1124, 492] on button "Next" at bounding box center [1142, 504] width 104 height 44
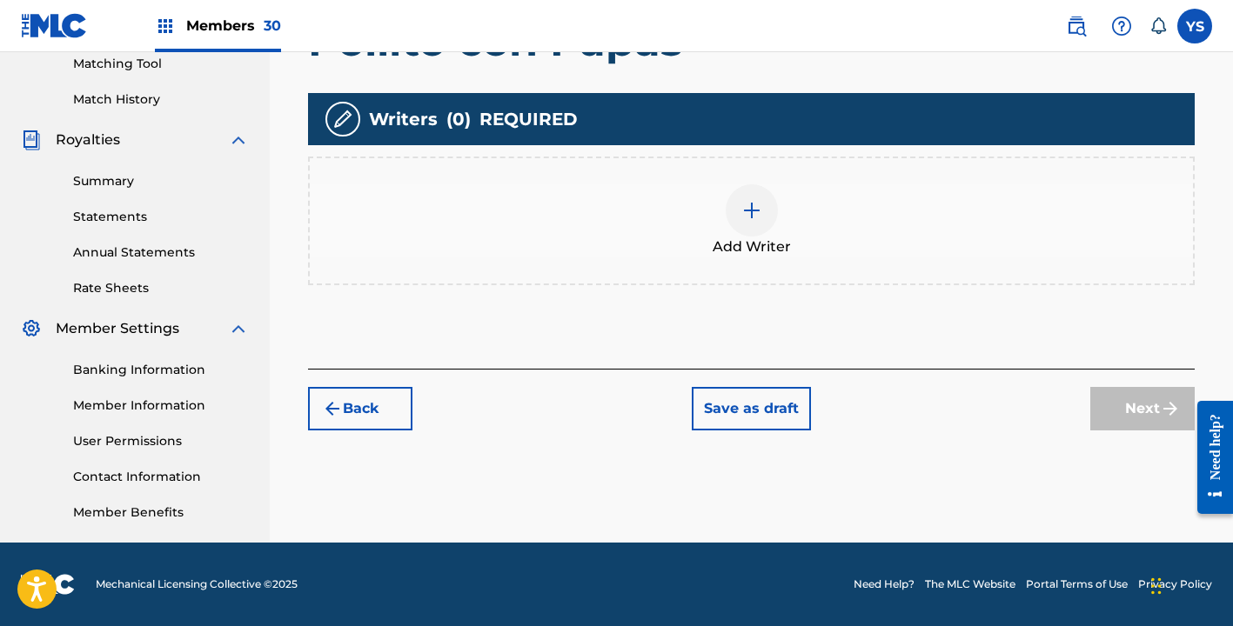
scroll to position [452, 0]
click at [785, 224] on div "Add Writer" at bounding box center [751, 220] width 883 height 73
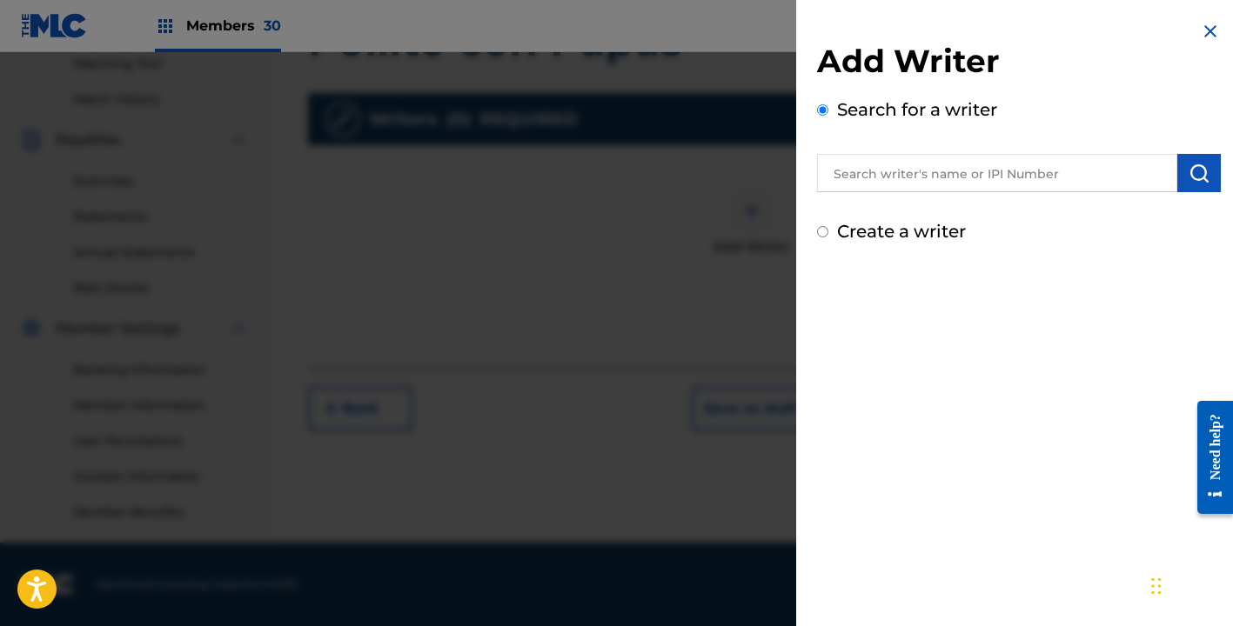
click at [898, 173] on input "text" at bounding box center [997, 173] width 360 height 38
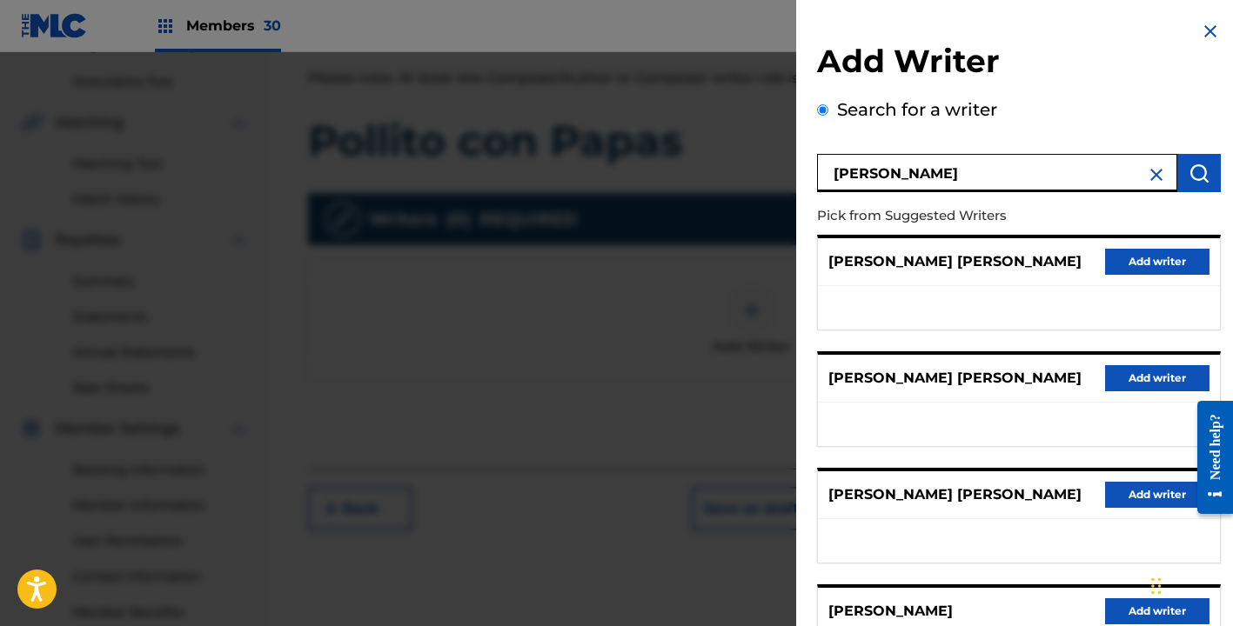
scroll to position [351, 0]
type input "[PERSON_NAME]"
click at [1150, 180] on img at bounding box center [1156, 174] width 21 height 21
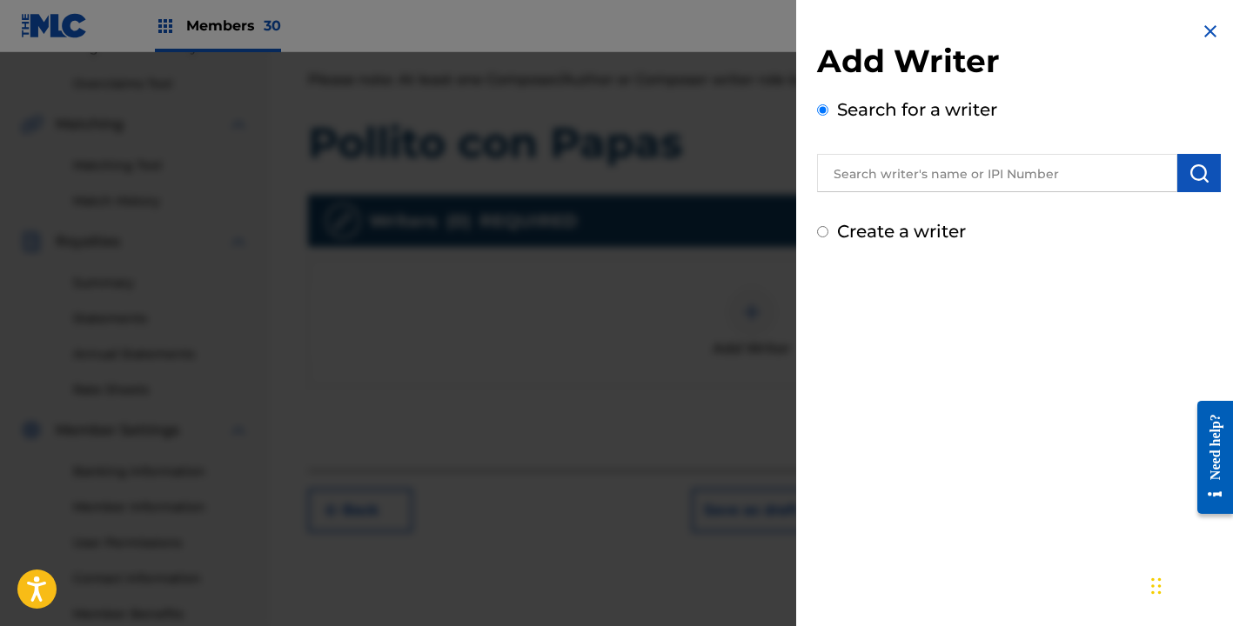
click at [820, 235] on input "Create a writer" at bounding box center [822, 231] width 11 height 11
radio input "false"
radio input "true"
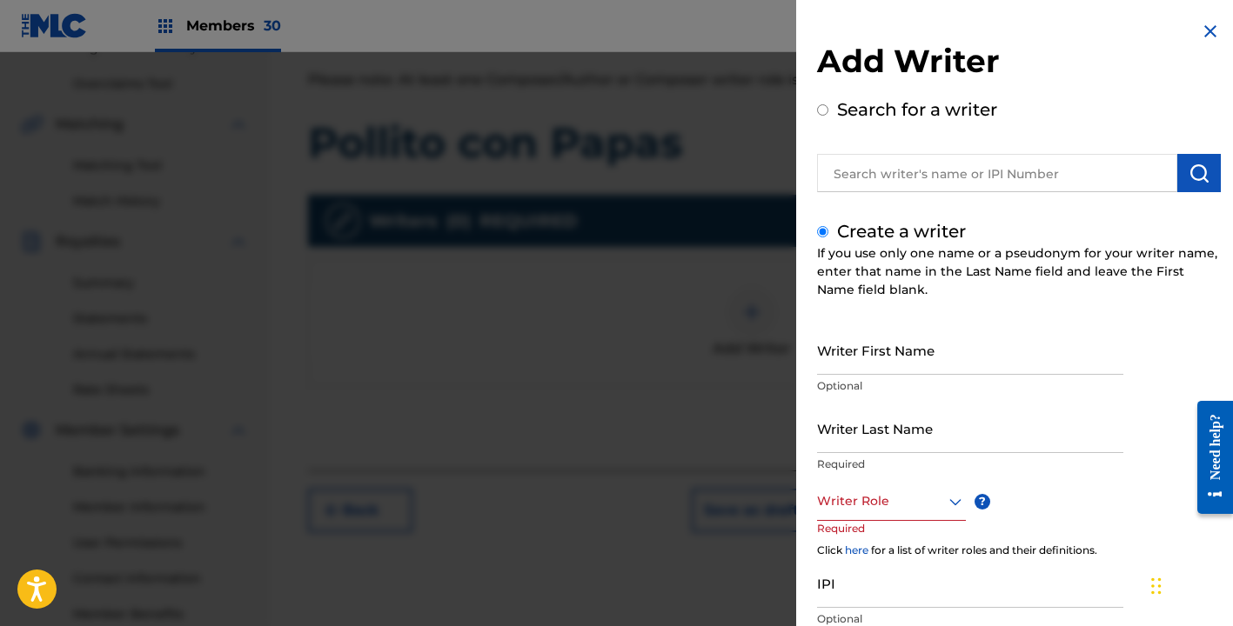
click at [908, 352] on input "Writer First Name" at bounding box center [970, 350] width 306 height 50
click at [1205, 33] on img at bounding box center [1210, 31] width 21 height 21
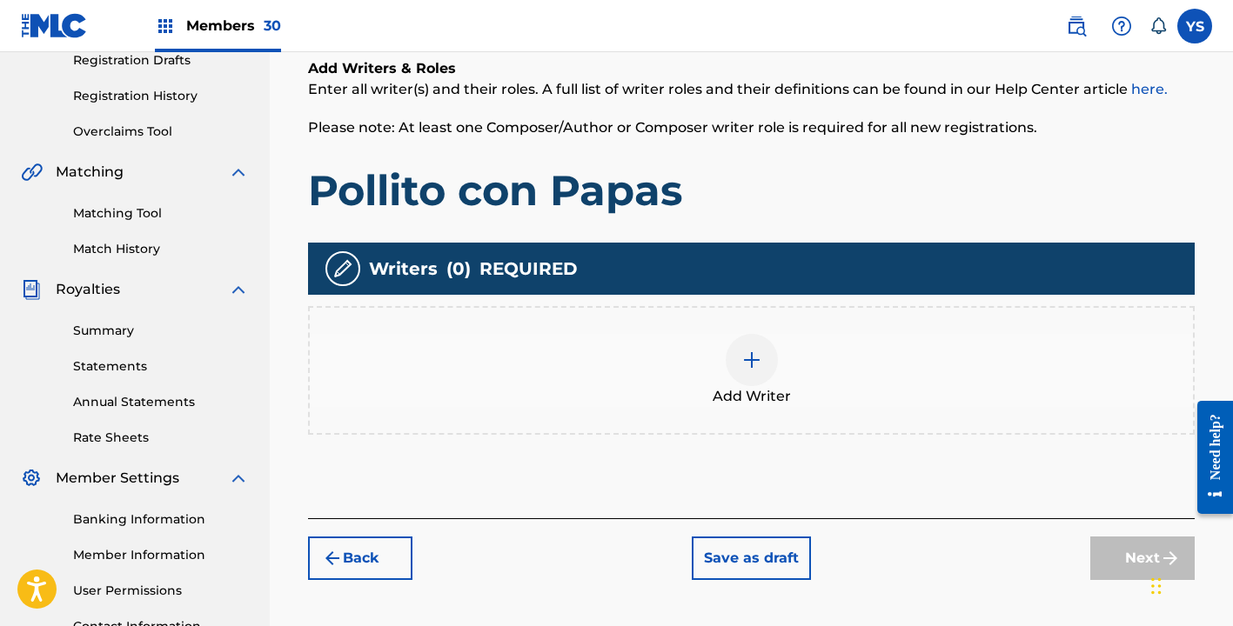
scroll to position [315, 0]
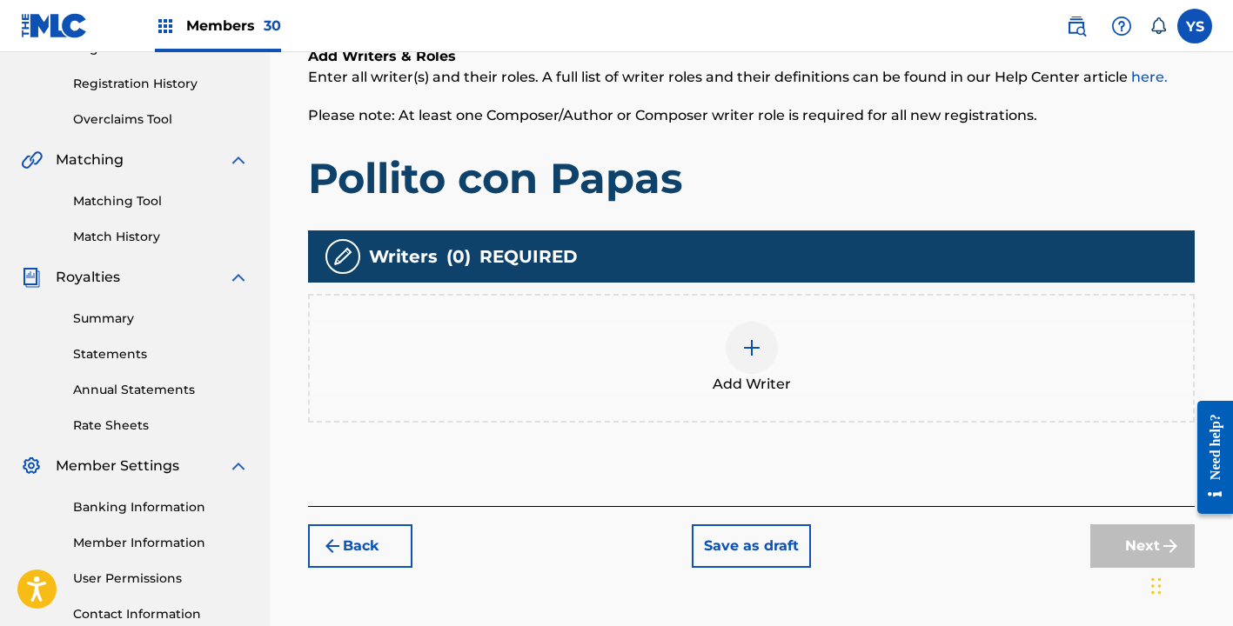
click at [745, 330] on div at bounding box center [752, 348] width 52 height 52
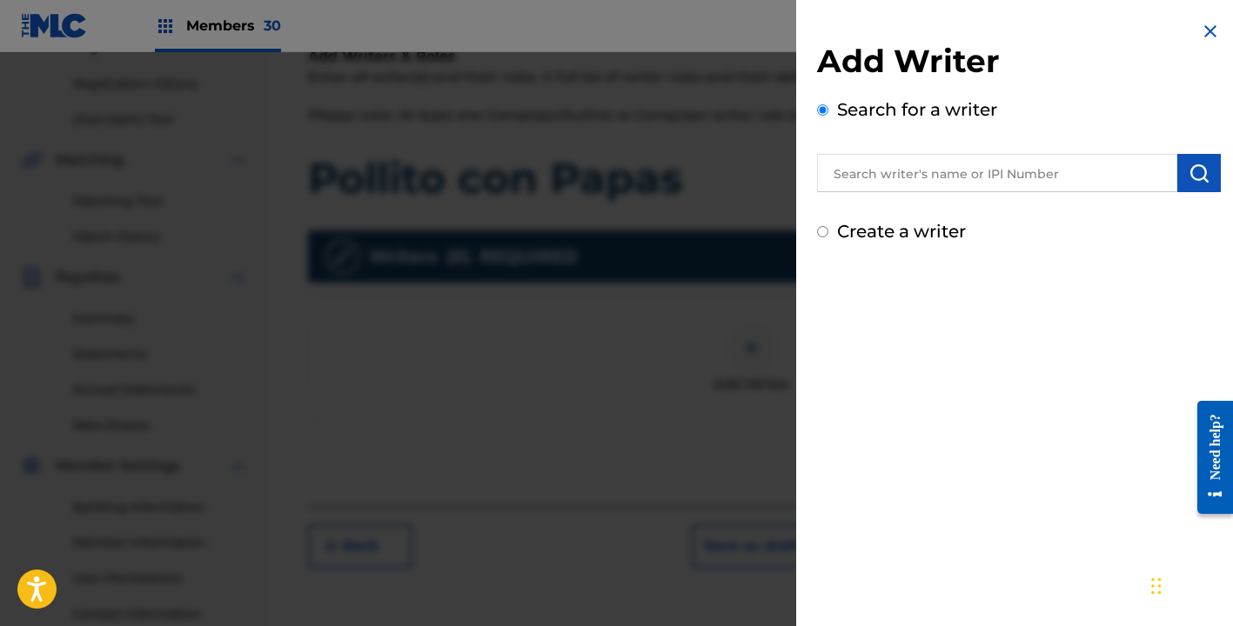
click at [934, 181] on input "text" at bounding box center [997, 173] width 360 height 38
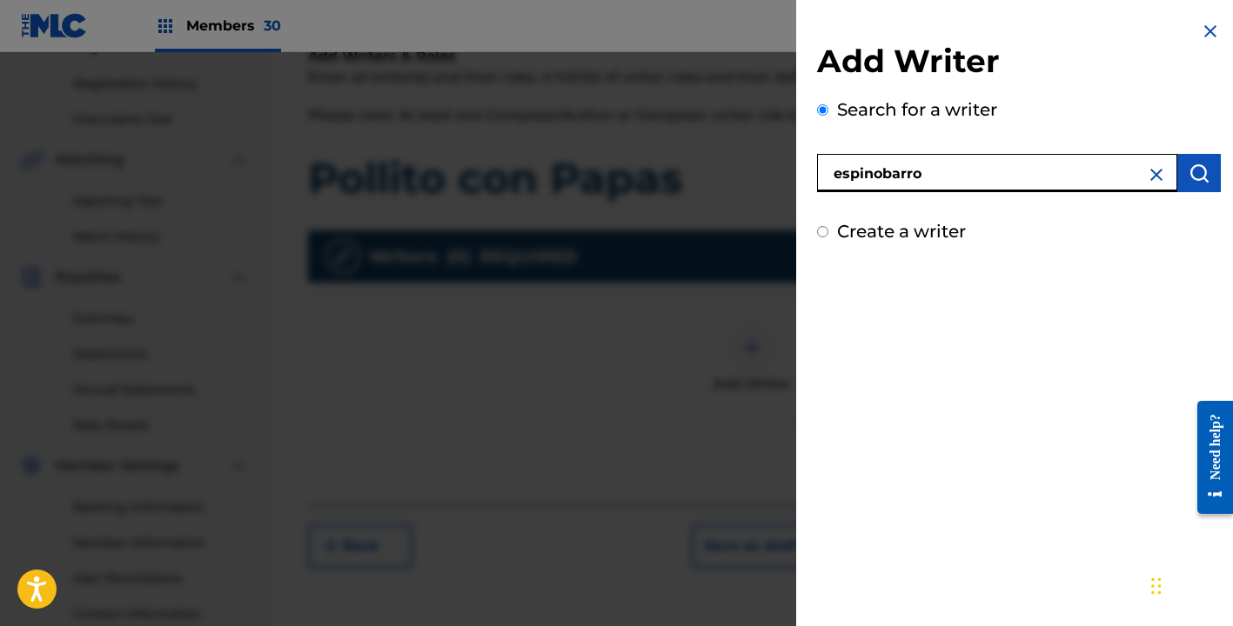
type input "espinobarro"
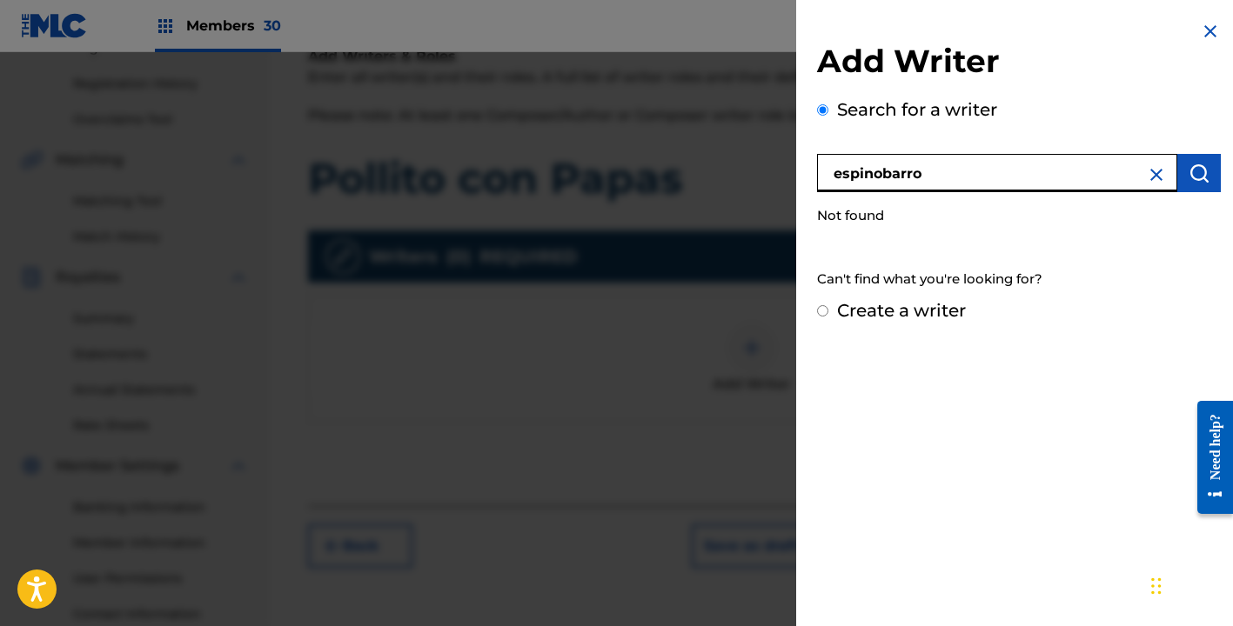
click at [820, 314] on input "Create a writer" at bounding box center [822, 310] width 11 height 11
radio input "false"
radio input "true"
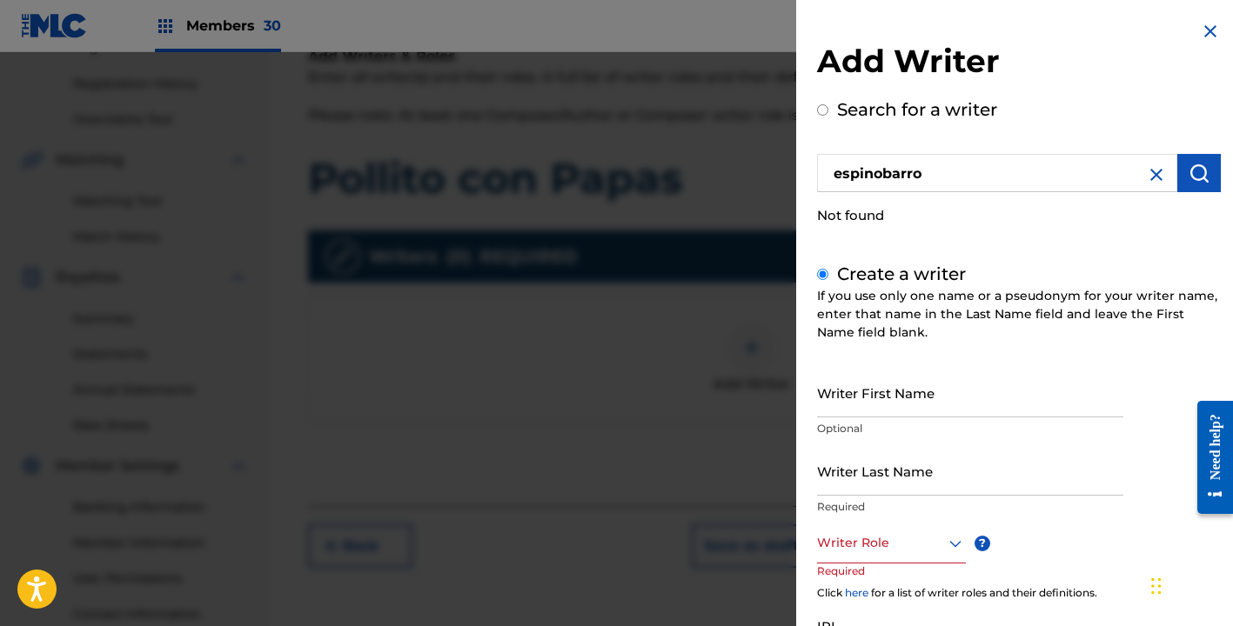
click at [866, 405] on input "Writer First Name" at bounding box center [970, 393] width 306 height 50
type input "[PERSON_NAME]"
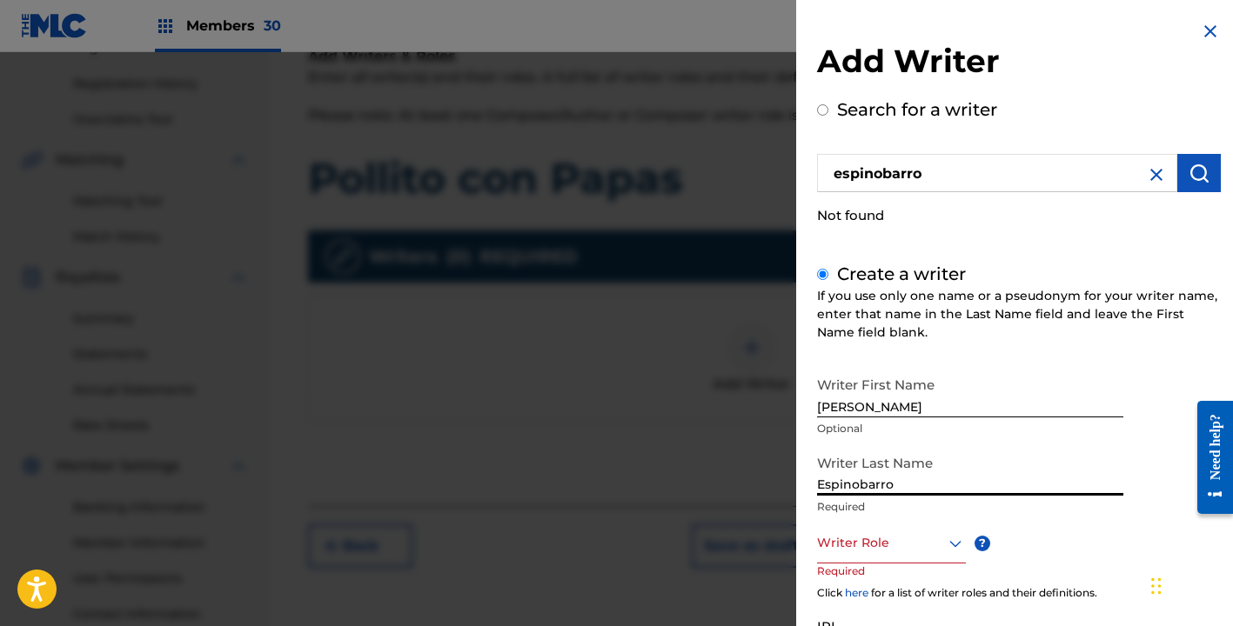
type input "Espinobarro"
click at [915, 549] on div at bounding box center [891, 543] width 149 height 22
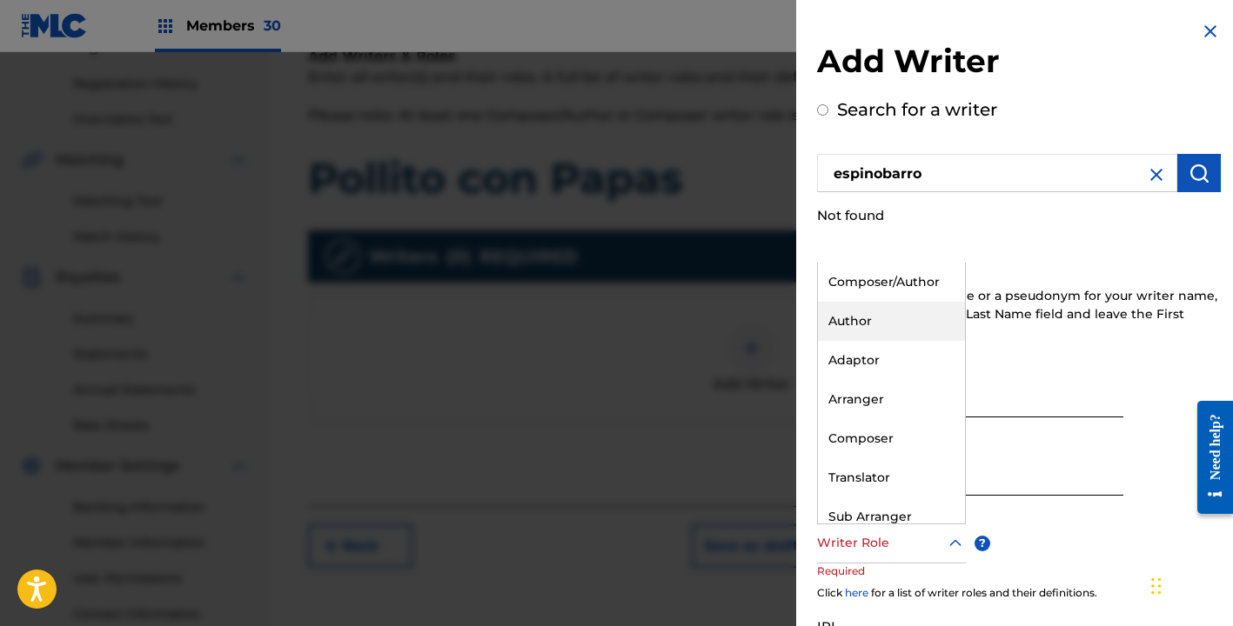
click at [874, 318] on div "Author" at bounding box center [891, 321] width 147 height 39
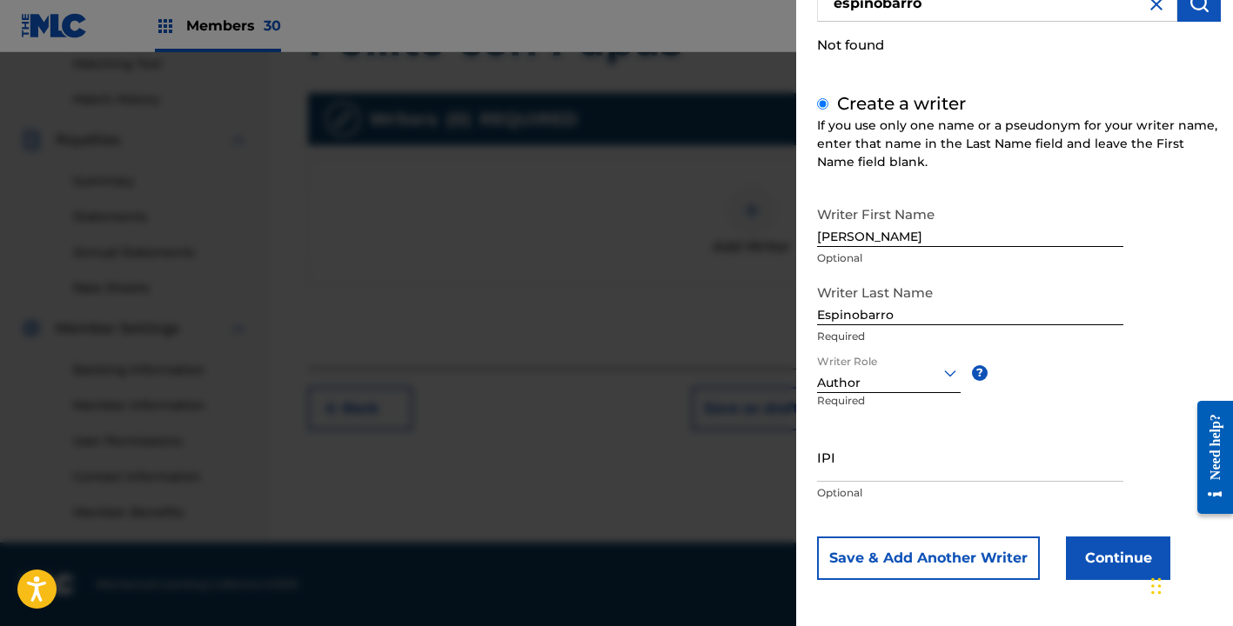
scroll to position [452, 0]
click at [893, 463] on input "IPI" at bounding box center [970, 457] width 306 height 50
paste input "1214548277"
type input "1214548277"
click at [1189, 433] on div at bounding box center [1208, 457] width 49 height 144
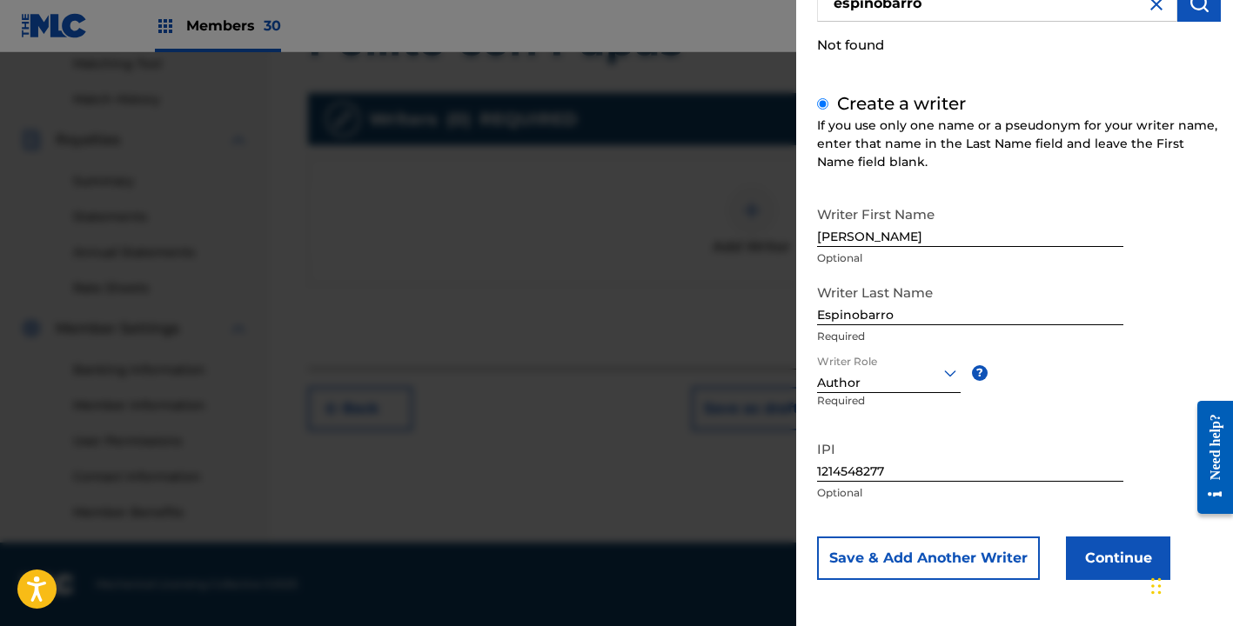
click at [1110, 552] on button "Continue" at bounding box center [1118, 559] width 104 height 44
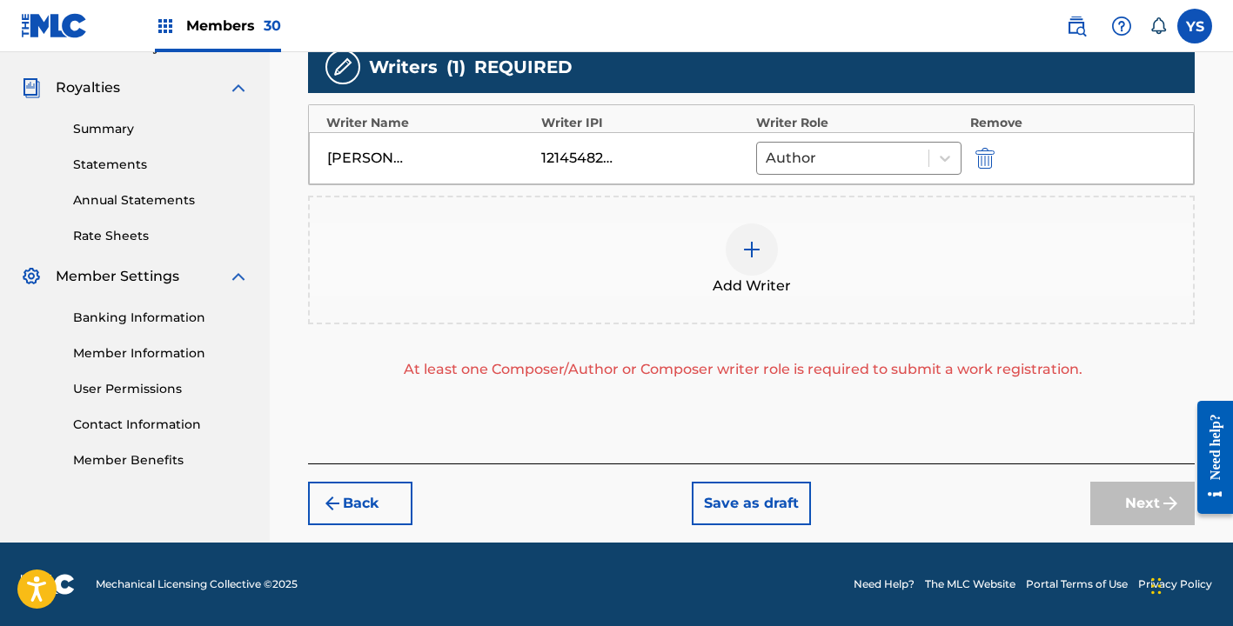
scroll to position [505, 0]
click at [858, 155] on div at bounding box center [843, 158] width 154 height 24
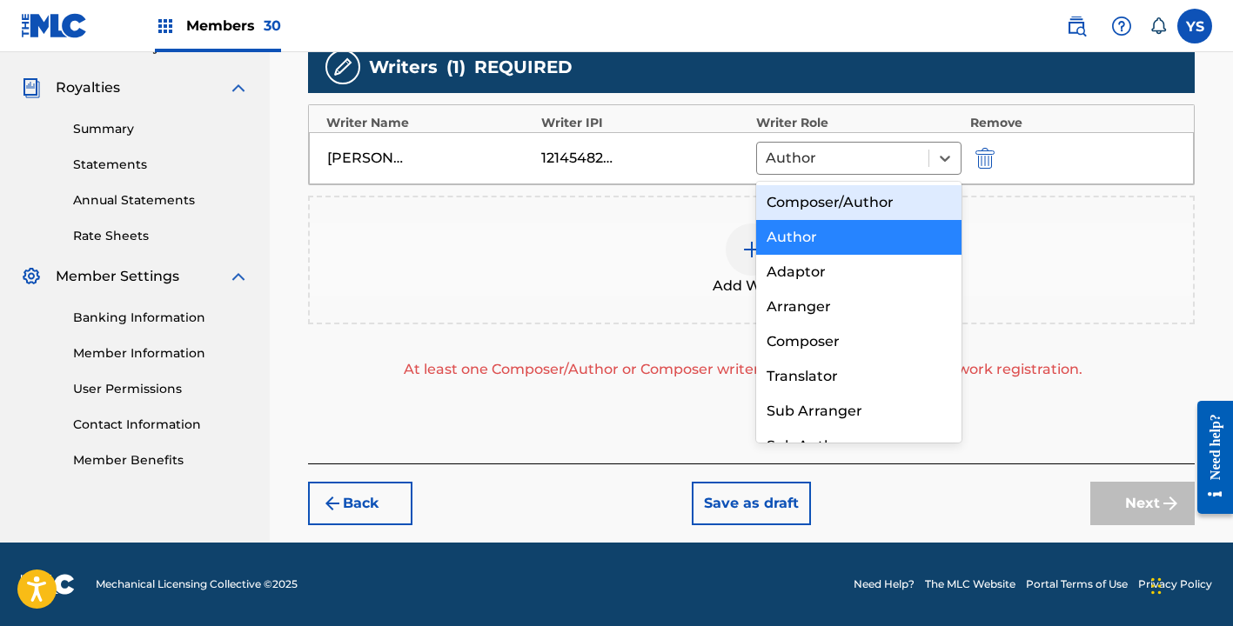
click at [856, 211] on div "Composer/Author" at bounding box center [858, 202] width 205 height 35
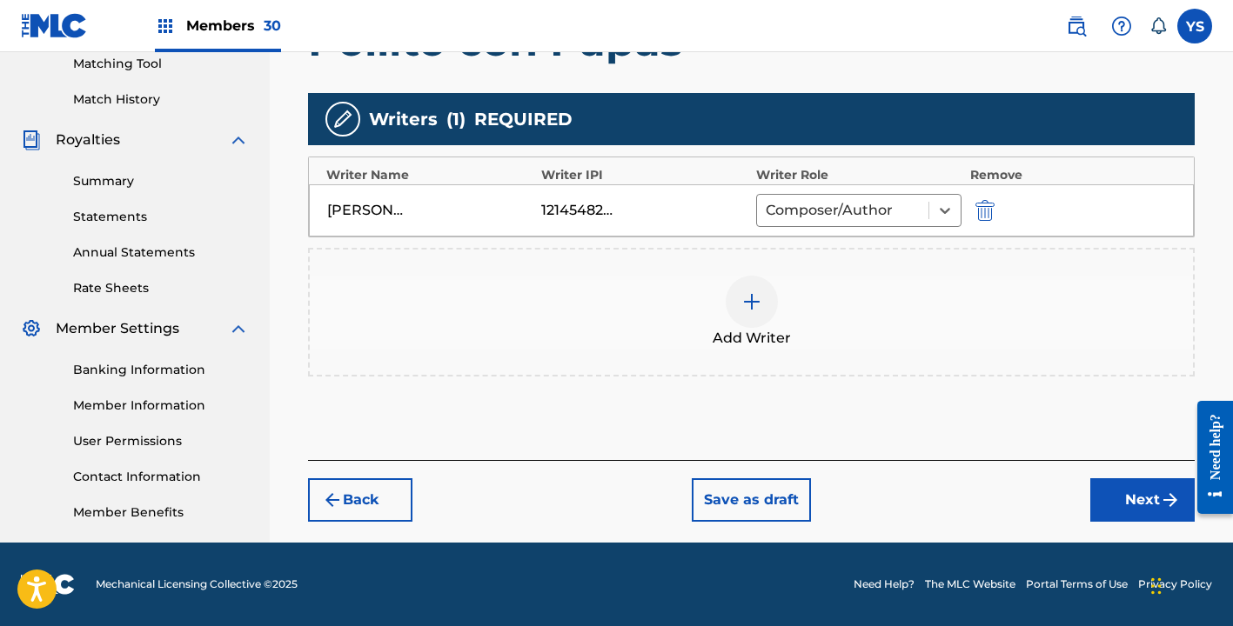
scroll to position [452, 0]
click at [925, 313] on div "Add Writer" at bounding box center [751, 312] width 883 height 73
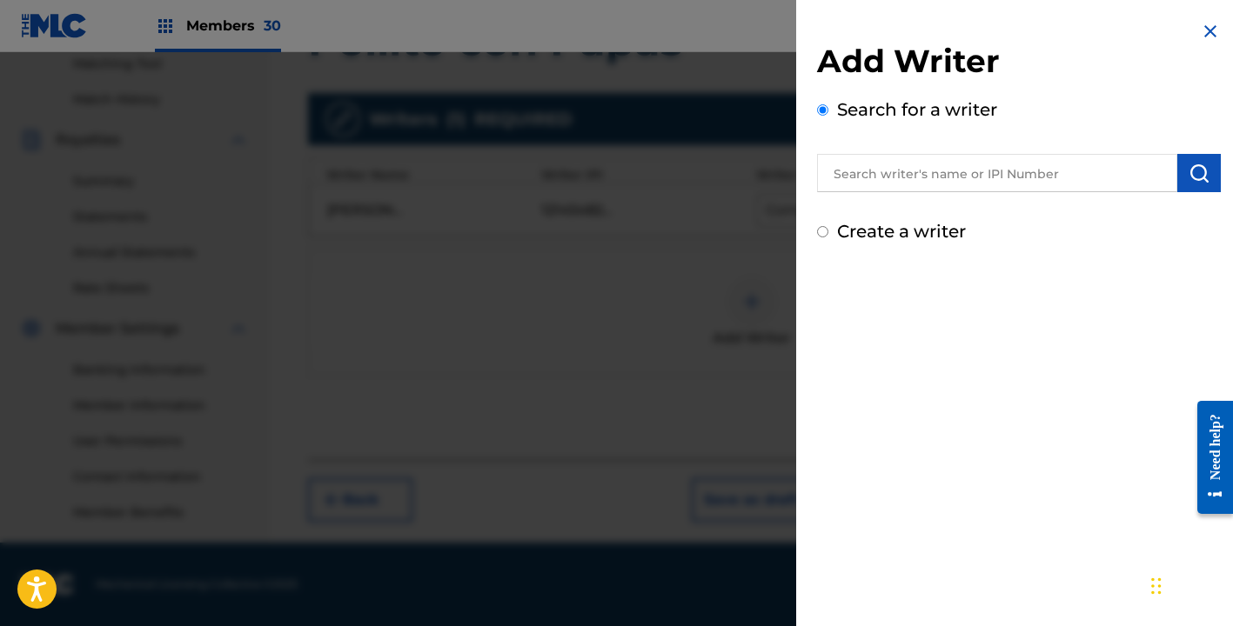
click at [1205, 33] on img at bounding box center [1210, 31] width 21 height 21
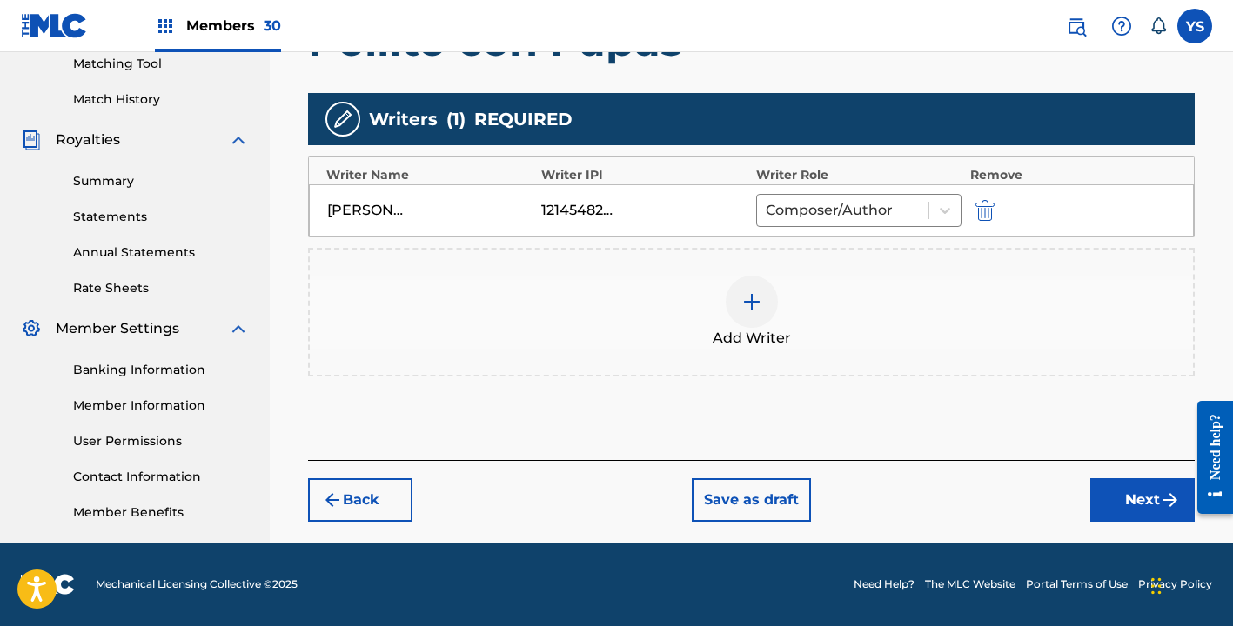
click at [1123, 495] on button "Next" at bounding box center [1142, 501] width 104 height 44
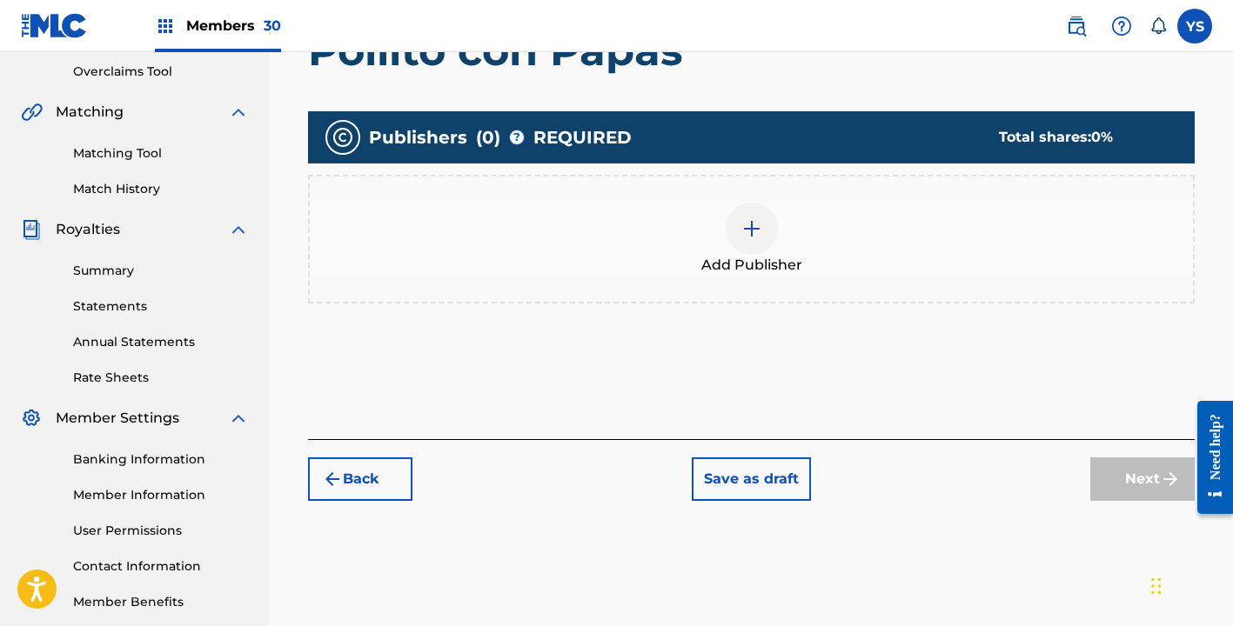
scroll to position [365, 0]
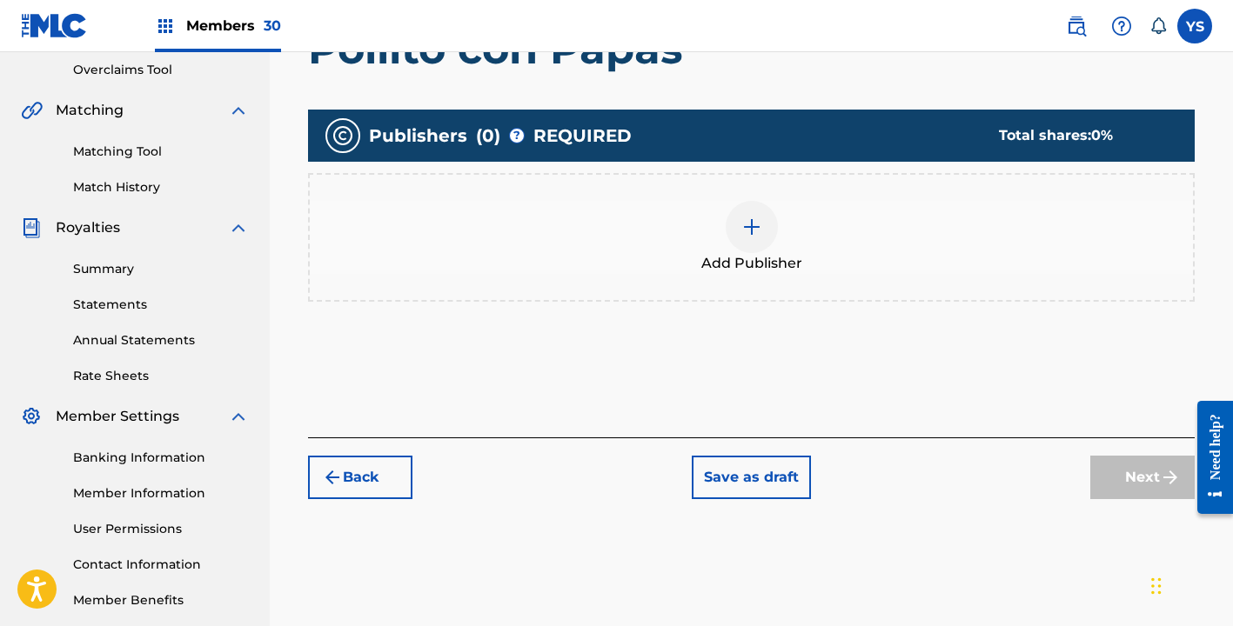
click at [733, 237] on div at bounding box center [752, 227] width 52 height 52
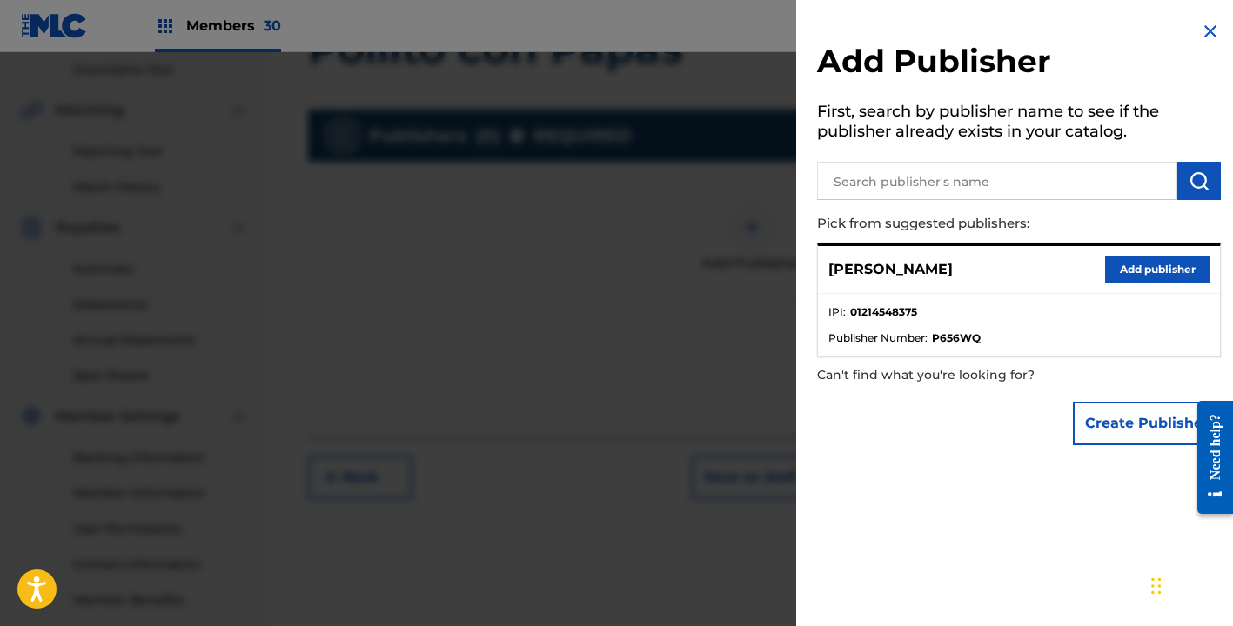
click at [922, 169] on input "text" at bounding box center [997, 181] width 360 height 38
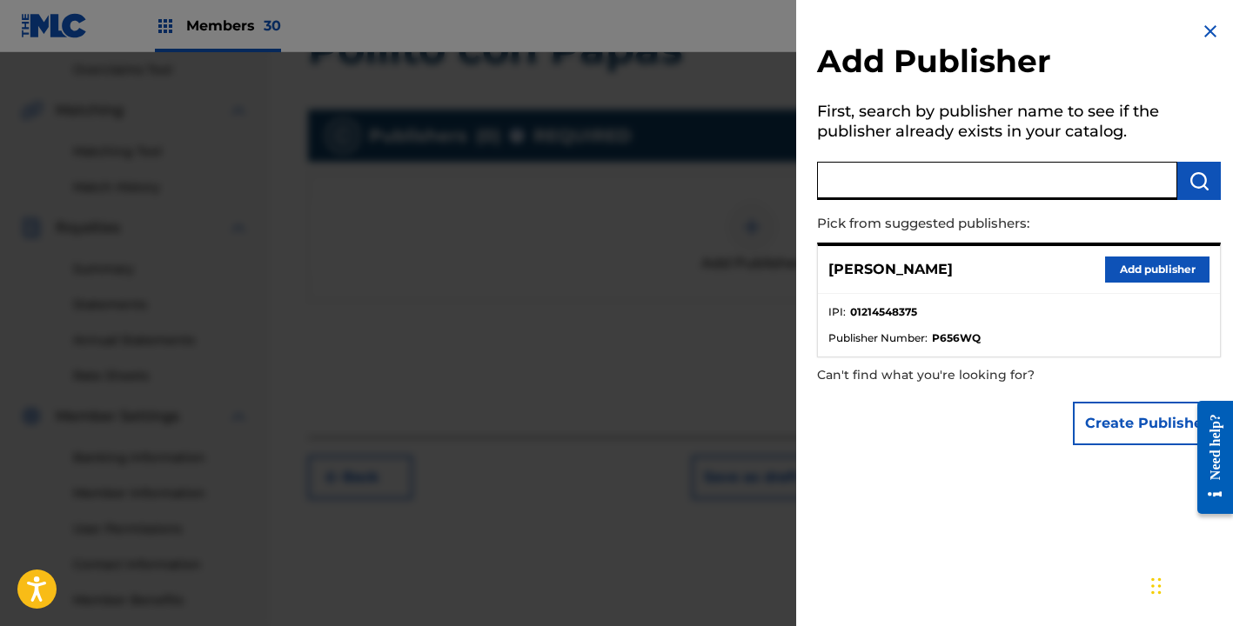
type input "a"
click at [1131, 268] on button "Add publisher" at bounding box center [1157, 270] width 104 height 26
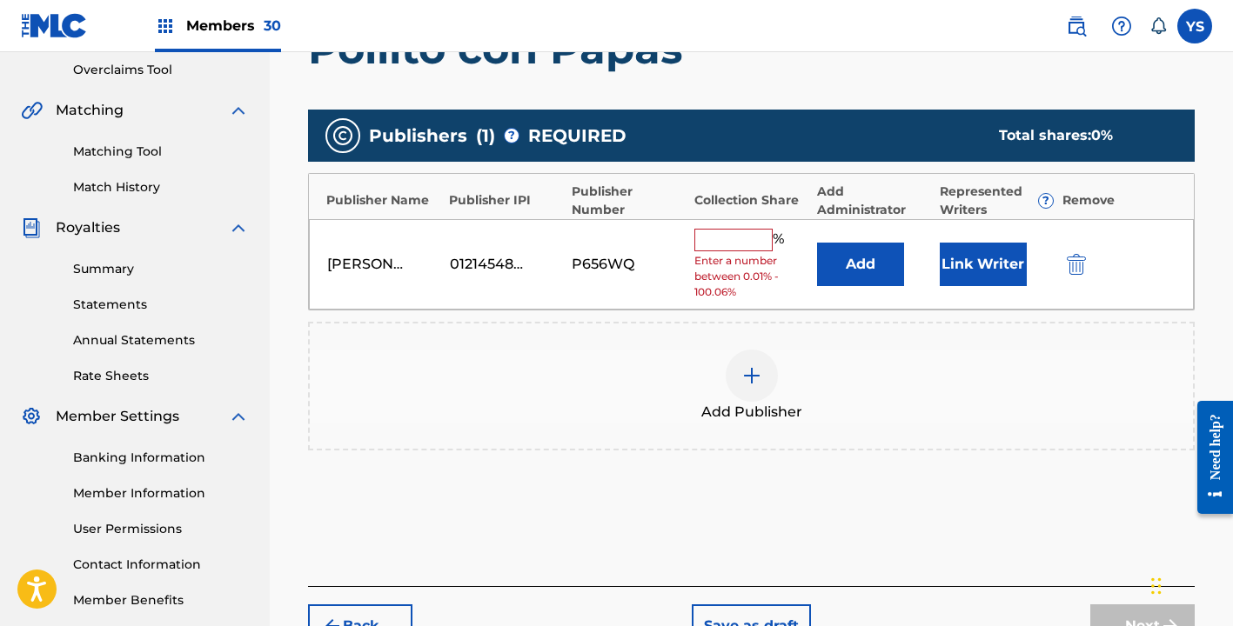
click at [732, 231] on input "text" at bounding box center [733, 240] width 78 height 23
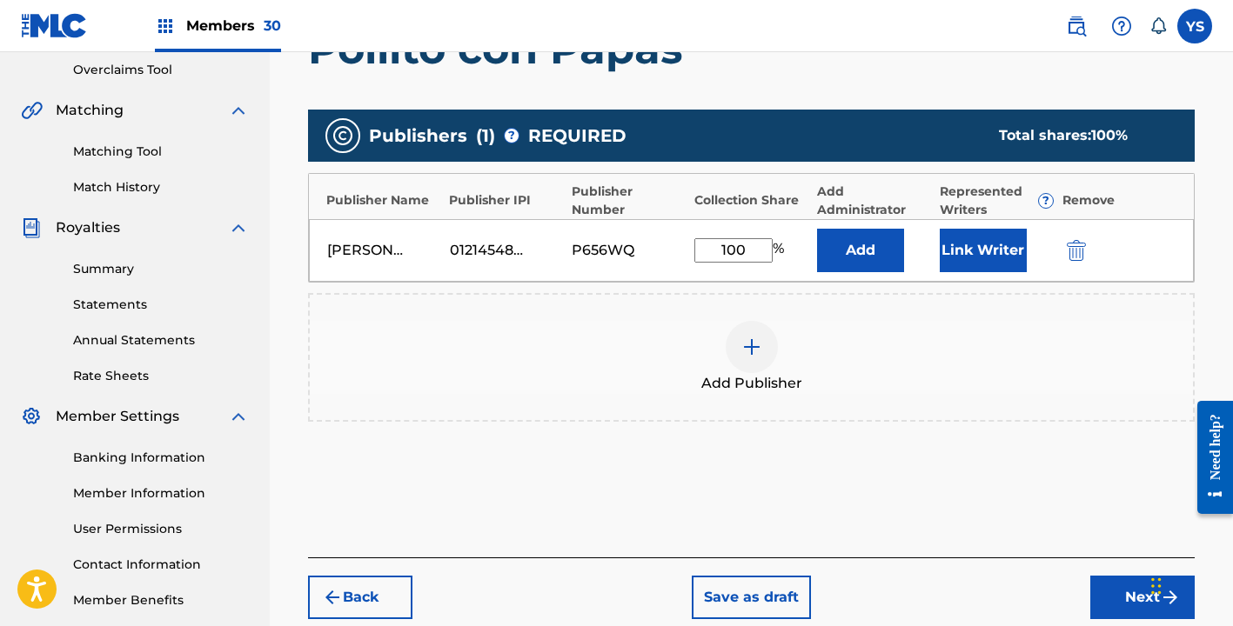
type input "100"
click at [895, 345] on div "Add Publisher" at bounding box center [751, 357] width 883 height 73
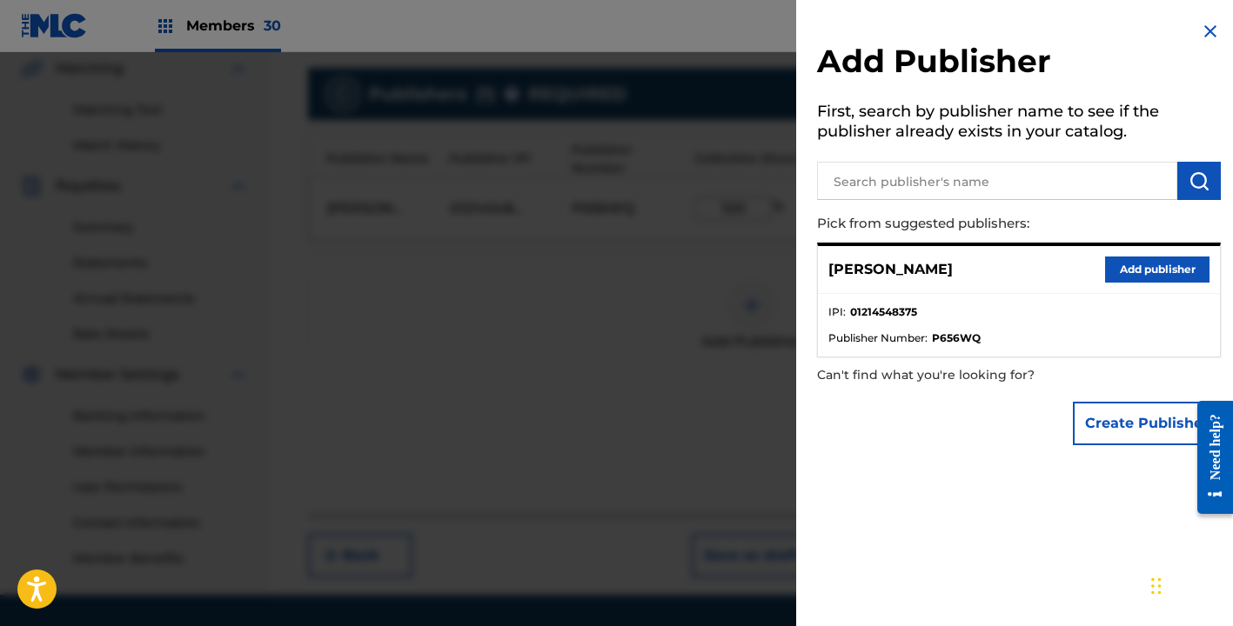
scroll to position [408, 0]
click at [1124, 273] on button "Add publisher" at bounding box center [1157, 270] width 104 height 26
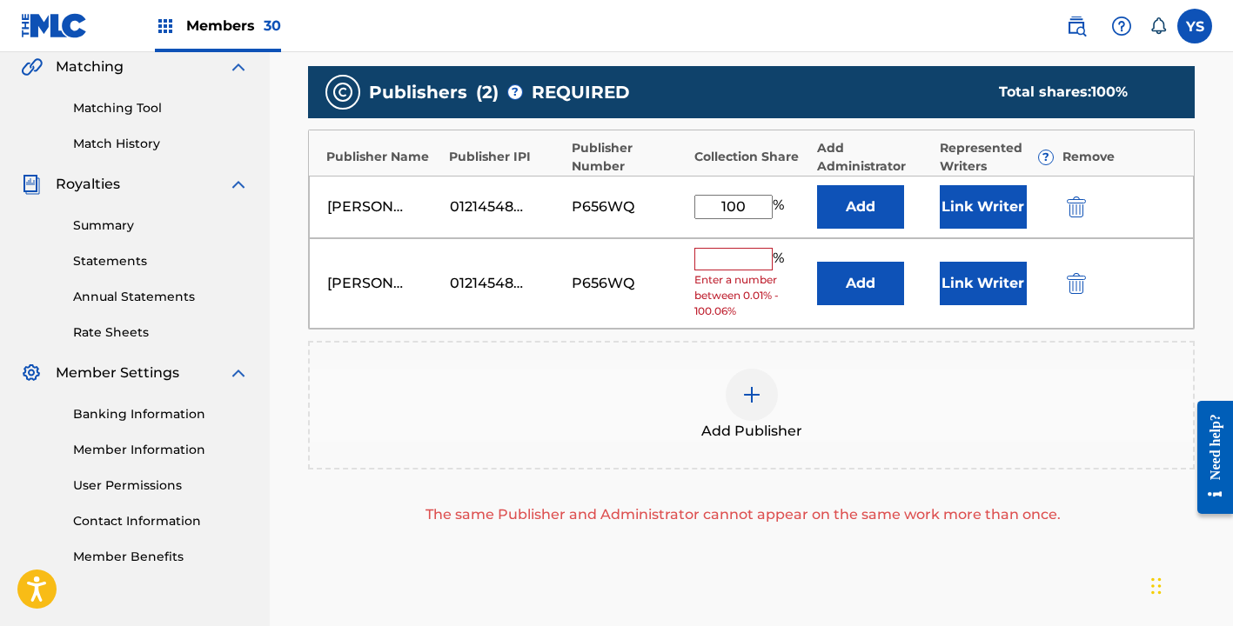
click at [1074, 277] on img "submit" at bounding box center [1076, 283] width 19 height 21
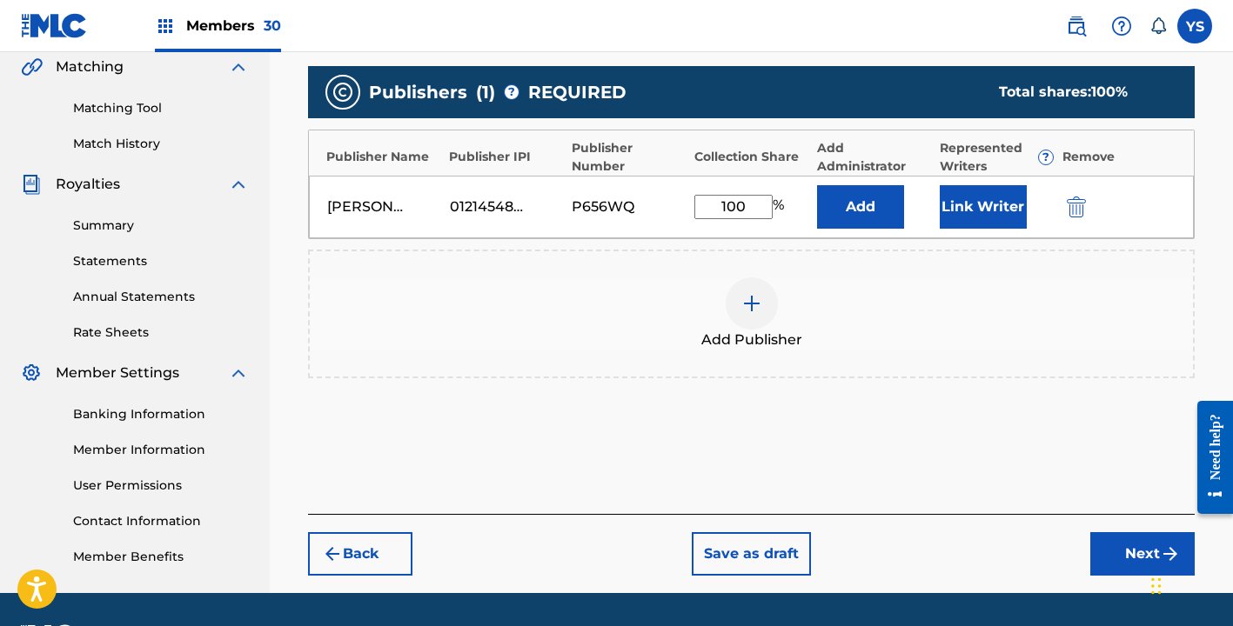
click at [1121, 546] on button "Next" at bounding box center [1142, 554] width 104 height 44
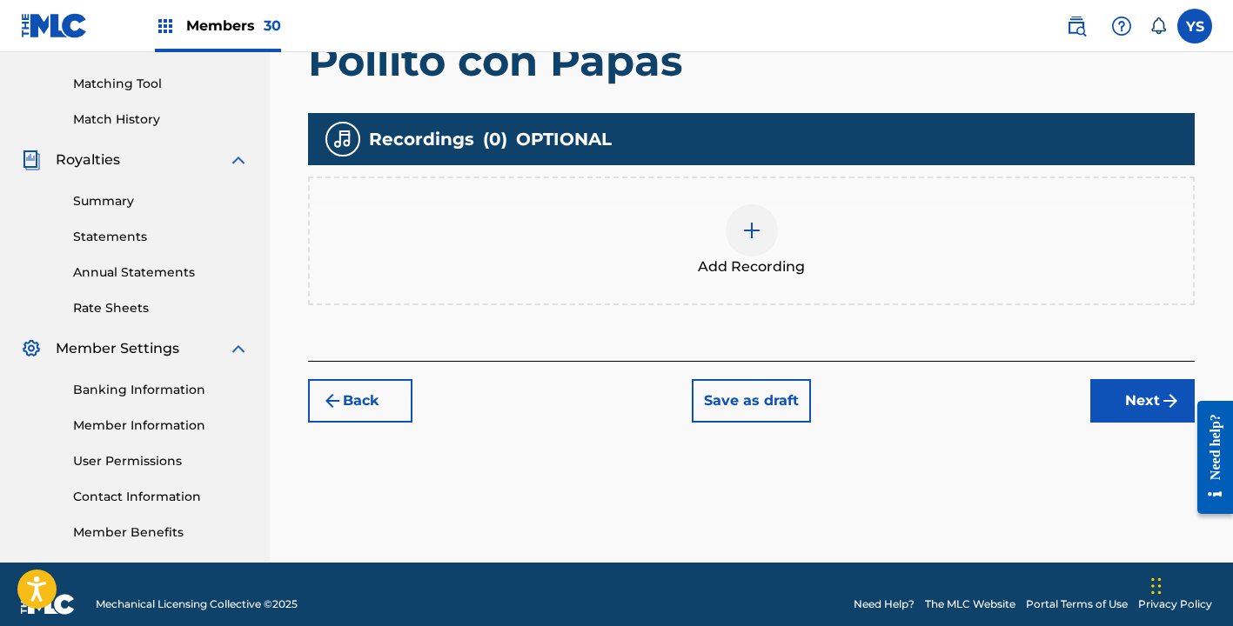
scroll to position [433, 0]
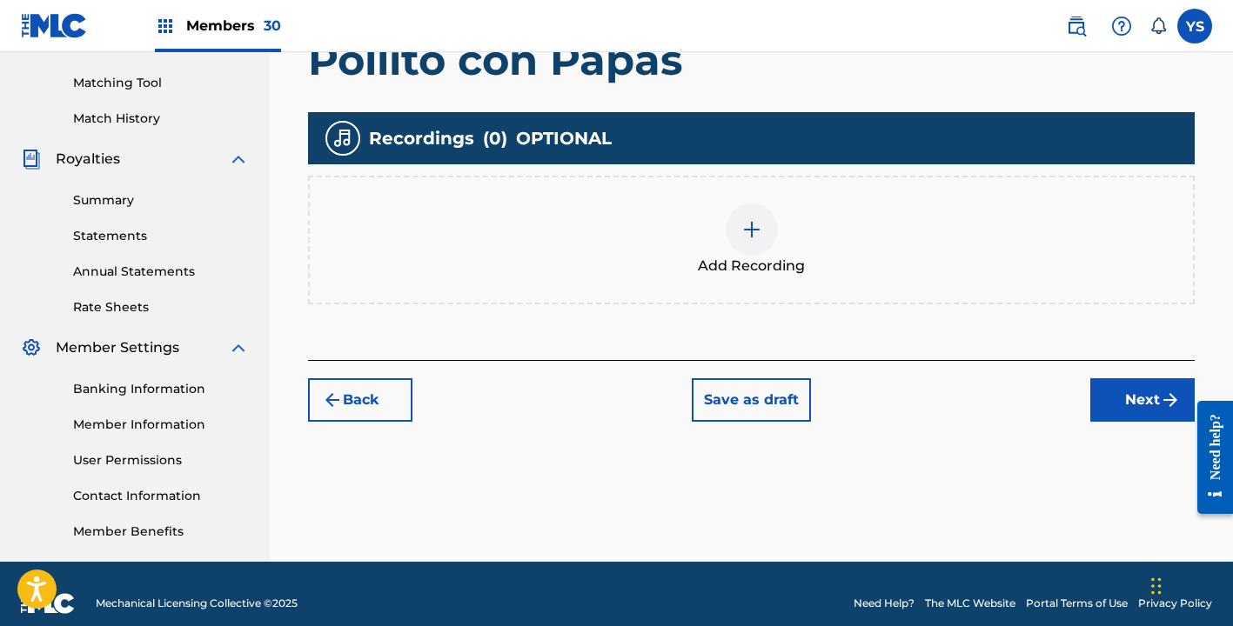
click at [781, 224] on div "Add Recording" at bounding box center [751, 240] width 883 height 73
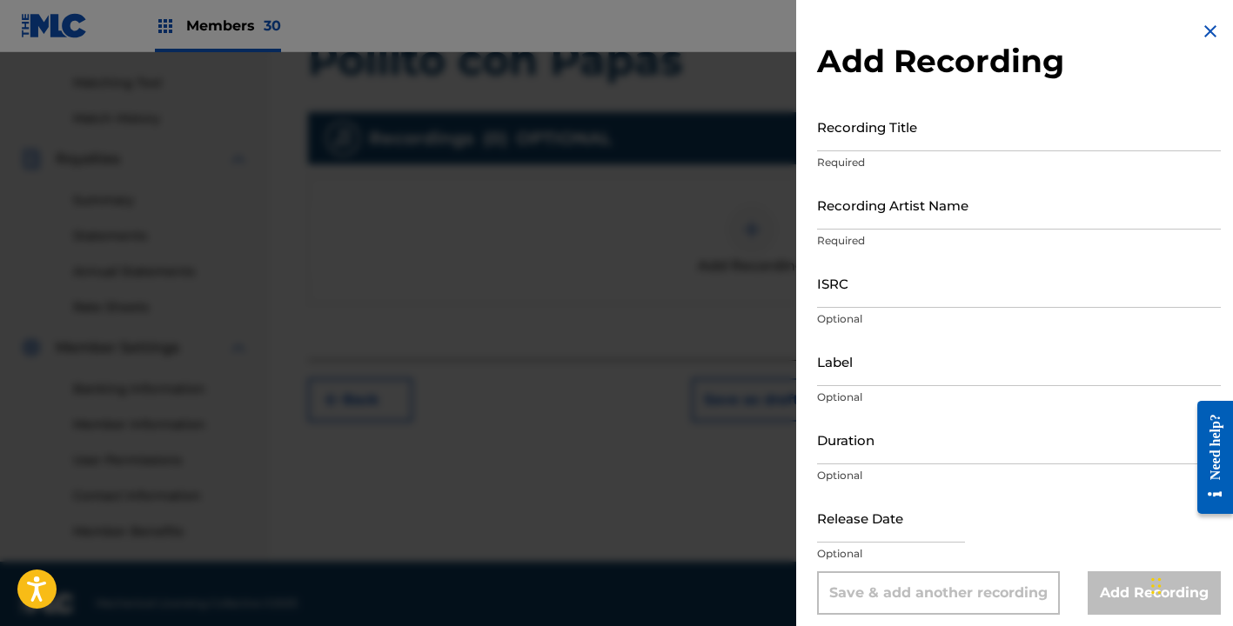
click at [887, 124] on input "Recording Title" at bounding box center [1019, 127] width 404 height 50
click at [1215, 30] on div "Add Recording Recording Title Required Recording Artist Name Required ISRC Opti…" at bounding box center [1018, 318] width 445 height 636
click at [1200, 26] on img at bounding box center [1210, 31] width 21 height 21
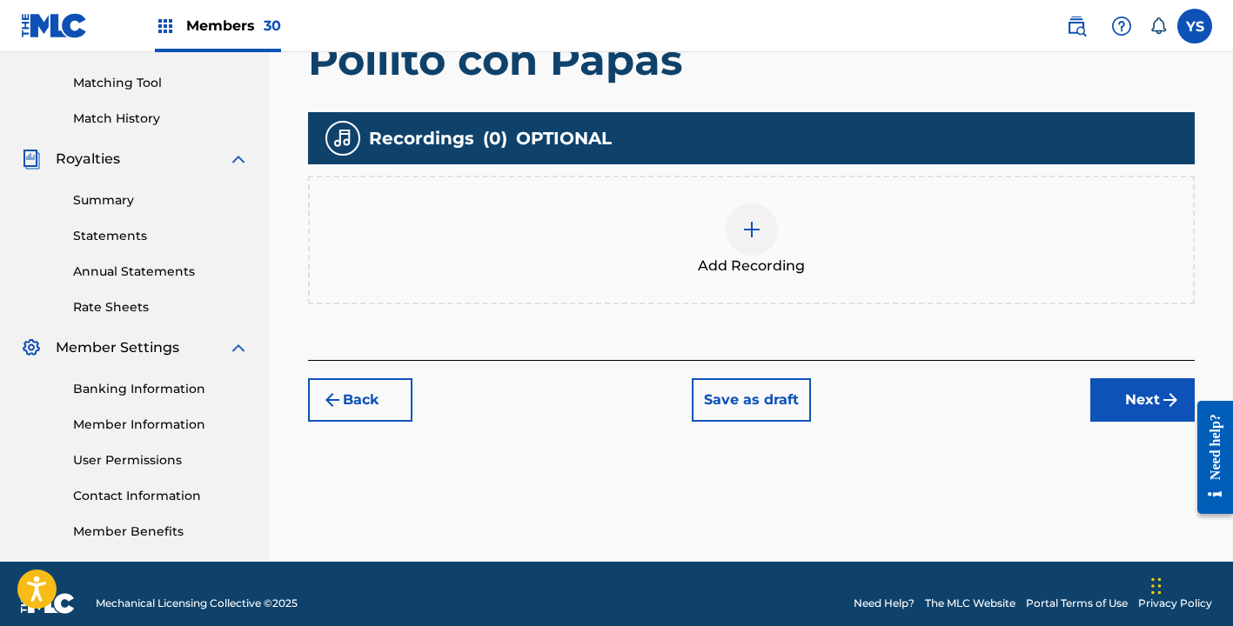
click at [1137, 401] on button "Next" at bounding box center [1142, 400] width 104 height 44
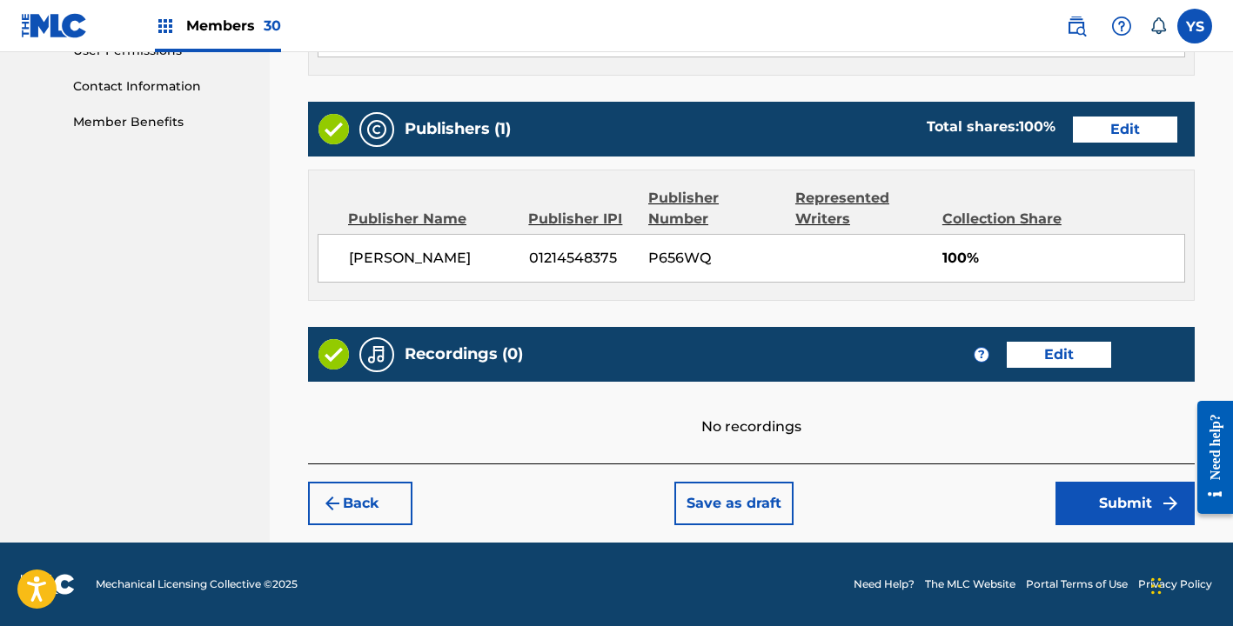
scroll to position [842, 0]
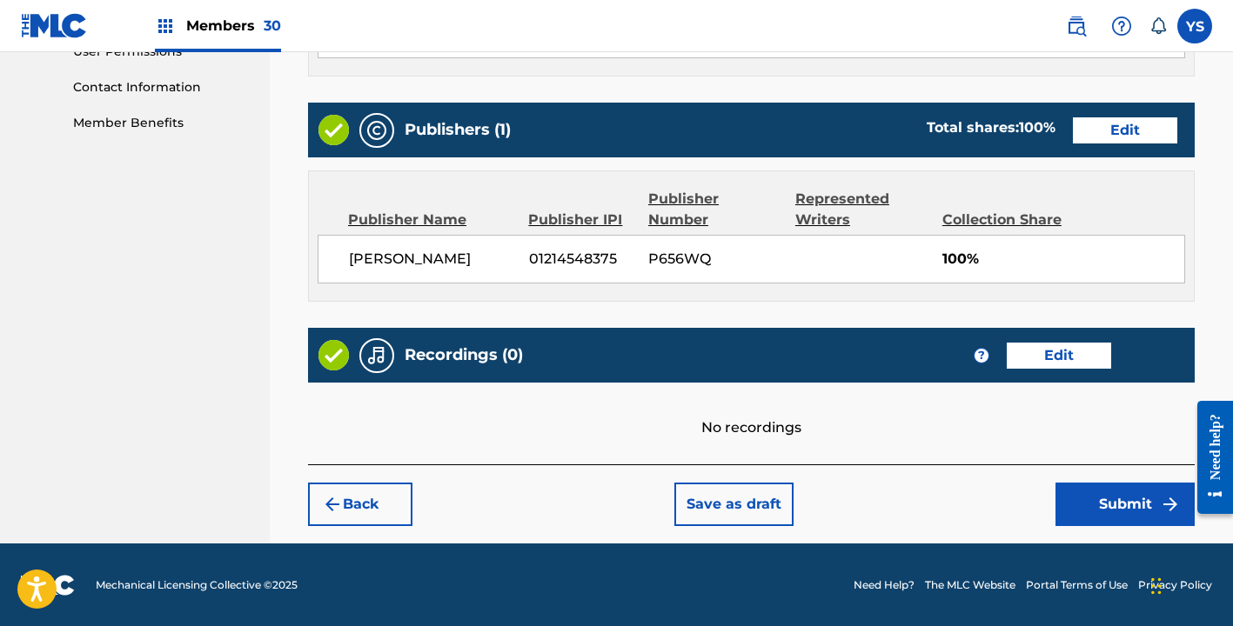
click at [1110, 509] on button "Submit" at bounding box center [1124, 505] width 139 height 44
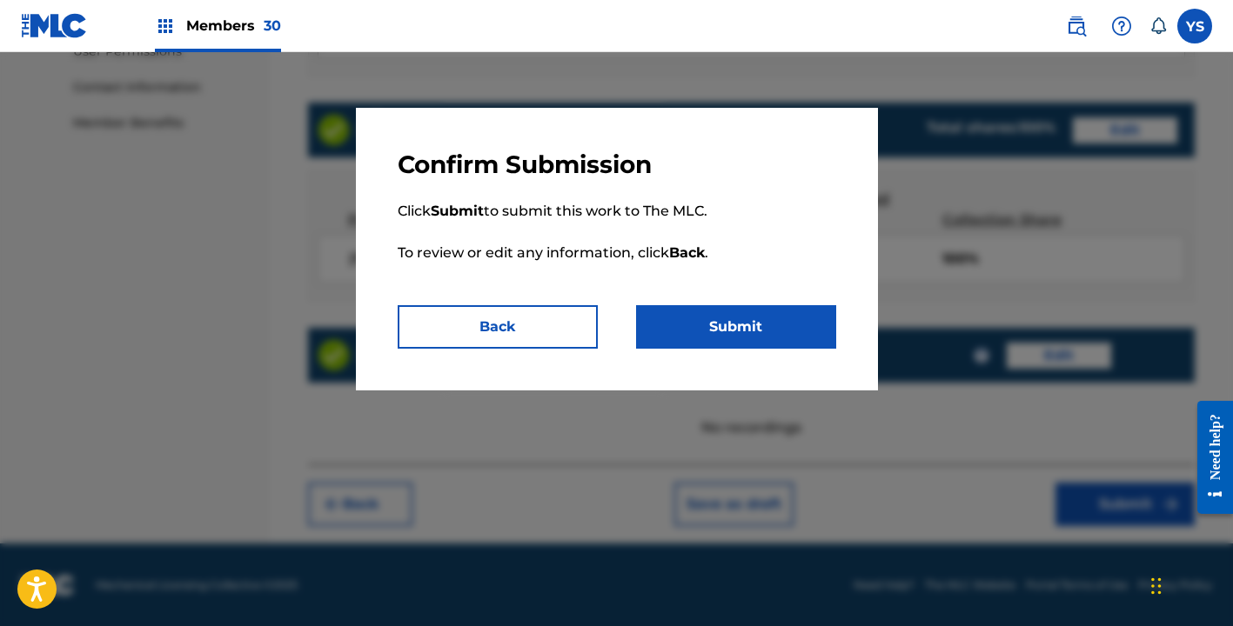
click at [774, 330] on button "Submit" at bounding box center [736, 327] width 200 height 44
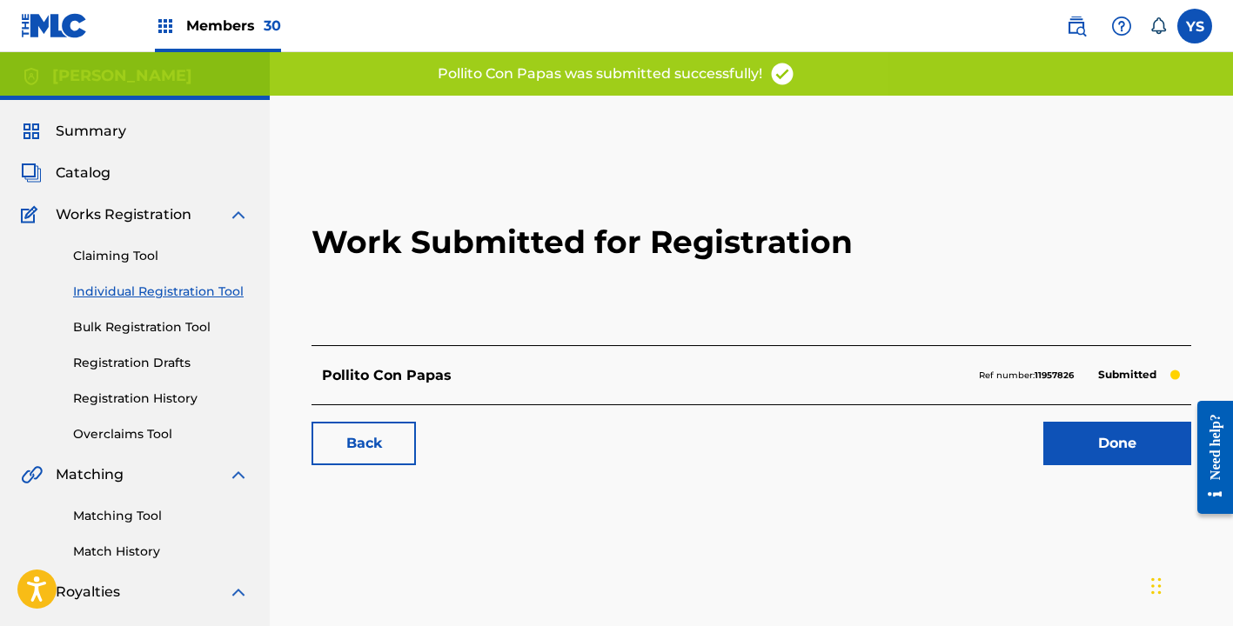
click at [1132, 447] on link "Done" at bounding box center [1117, 444] width 148 height 44
